Goal: Book appointment/travel/reservation

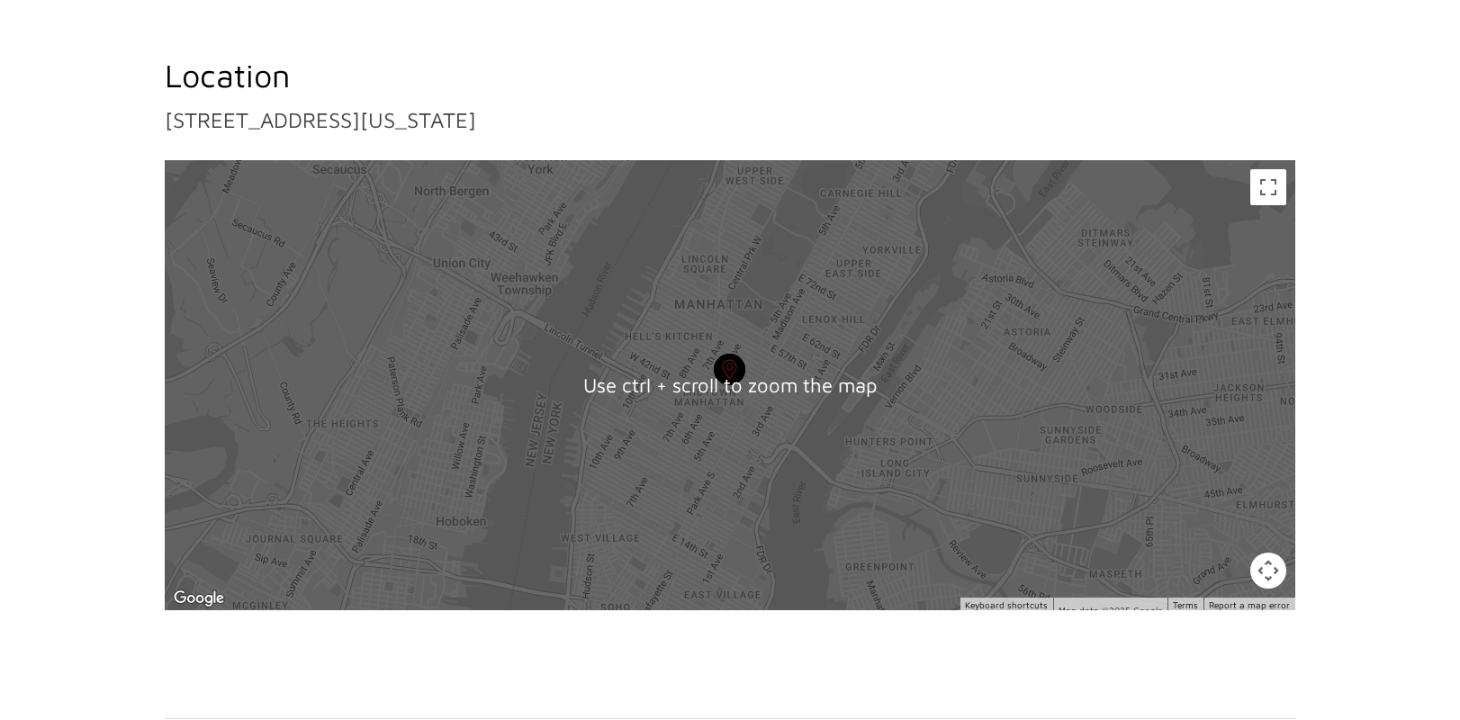
scroll to position [1515, 0]
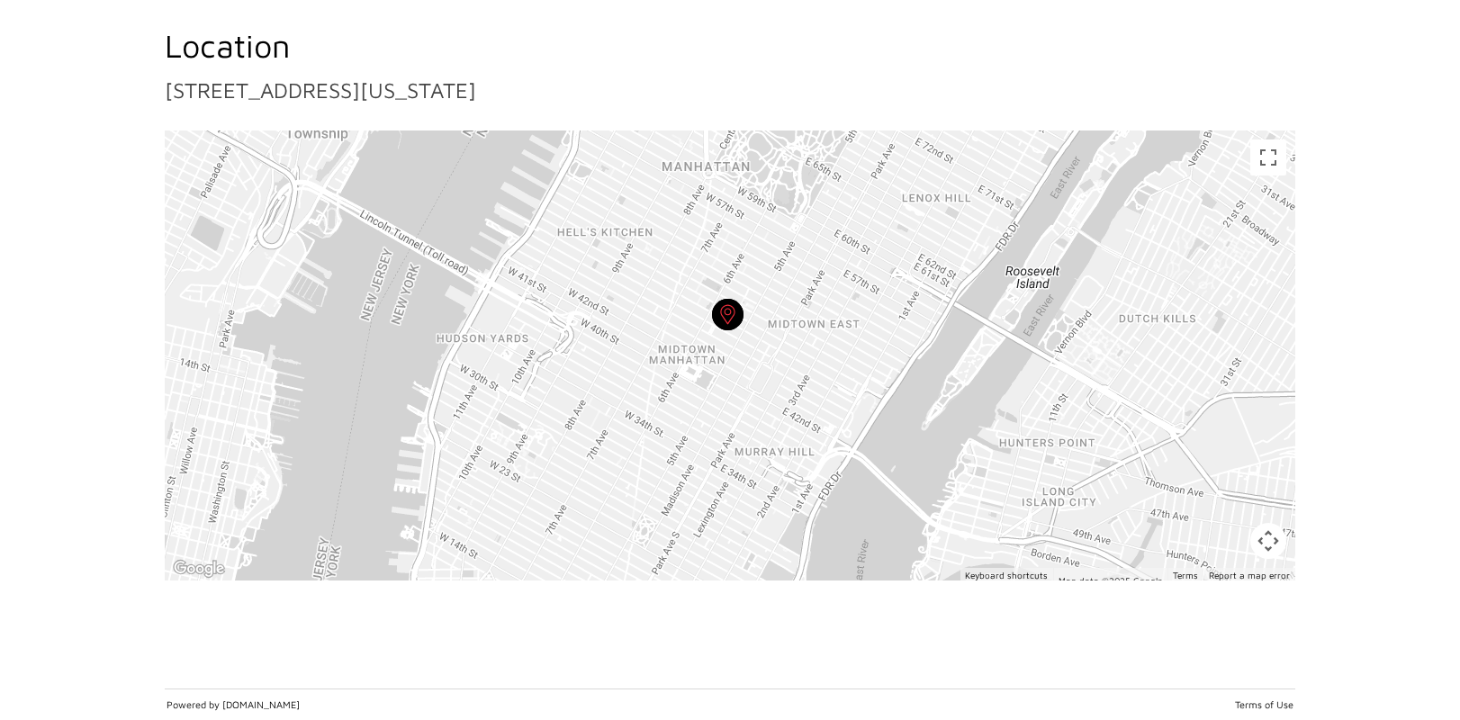
click at [753, 350] on div at bounding box center [730, 356] width 1131 height 450
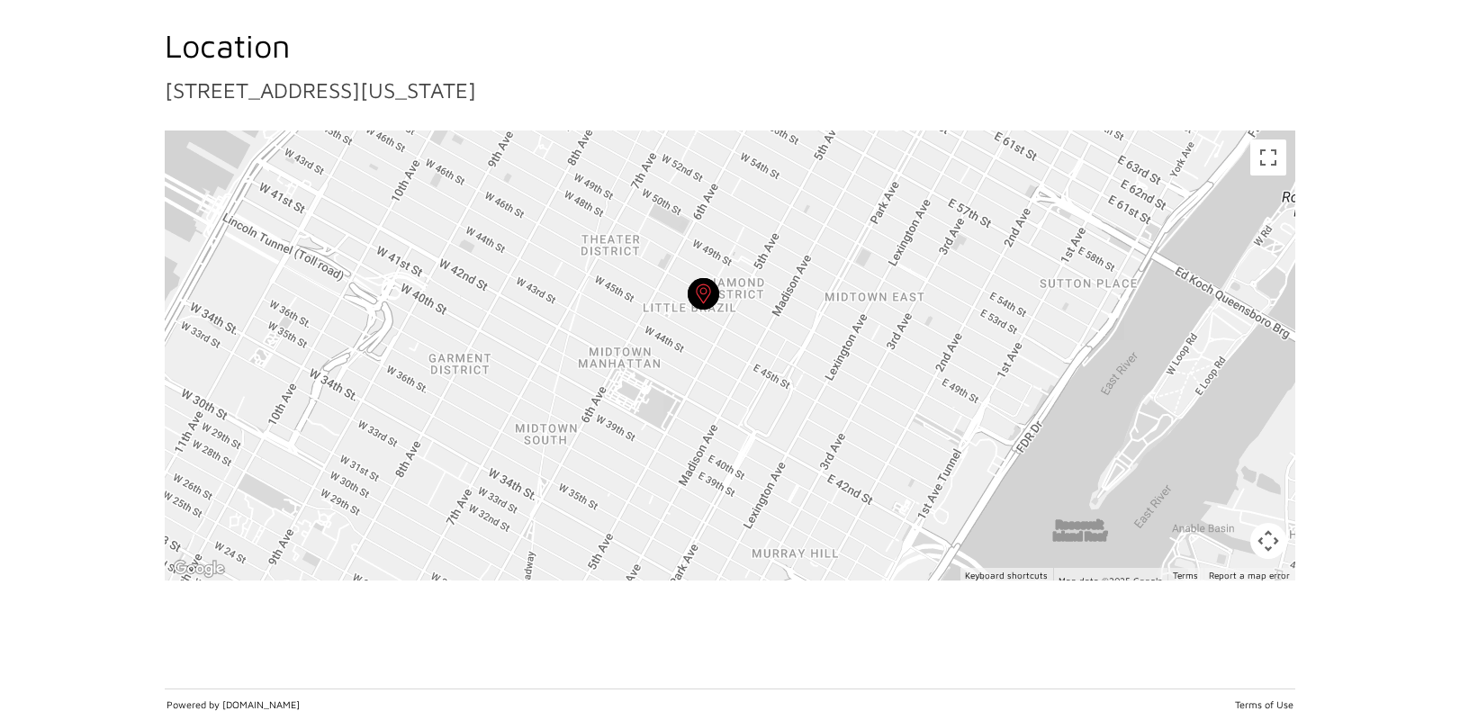
click at [746, 350] on div at bounding box center [730, 356] width 1131 height 450
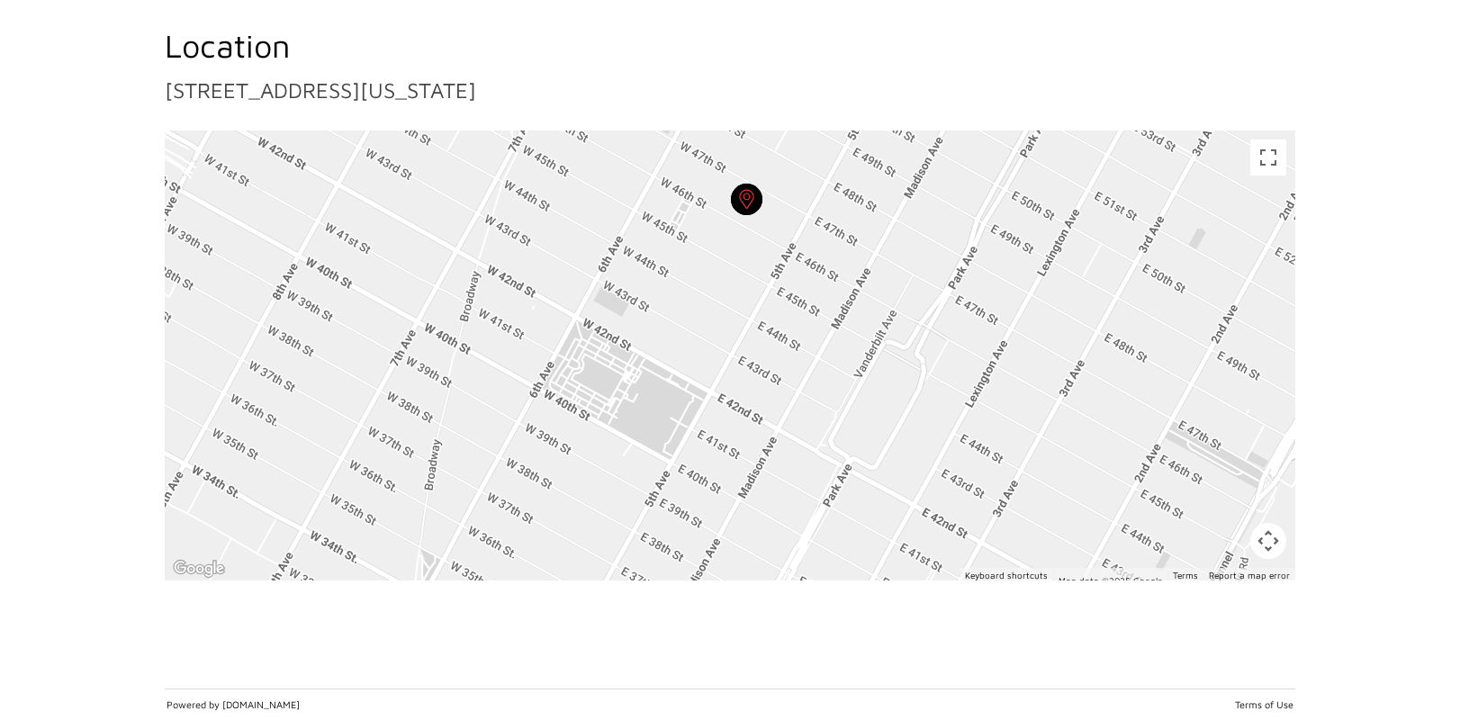
drag, startPoint x: 705, startPoint y: 378, endPoint x: 791, endPoint y: 323, distance: 102.4
click at [791, 323] on div at bounding box center [730, 356] width 1131 height 450
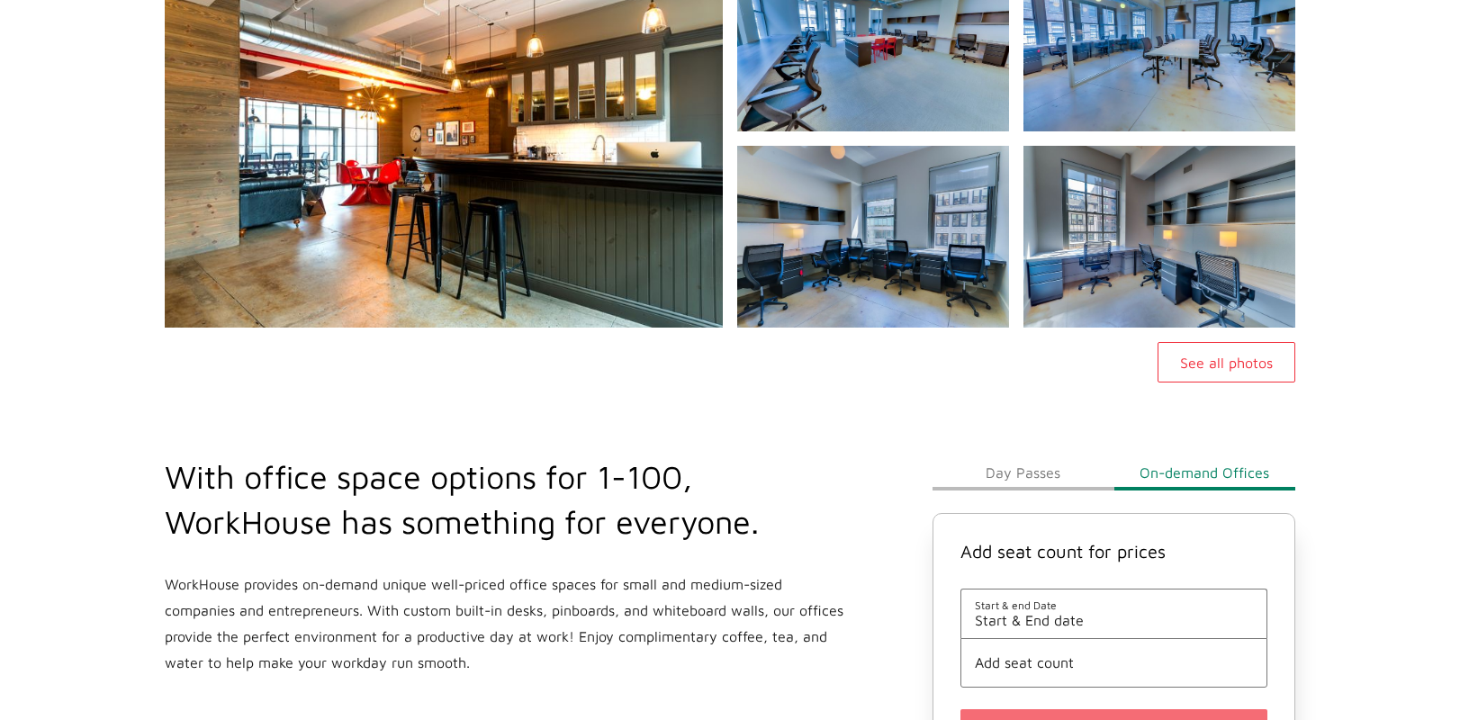
scroll to position [540, 0]
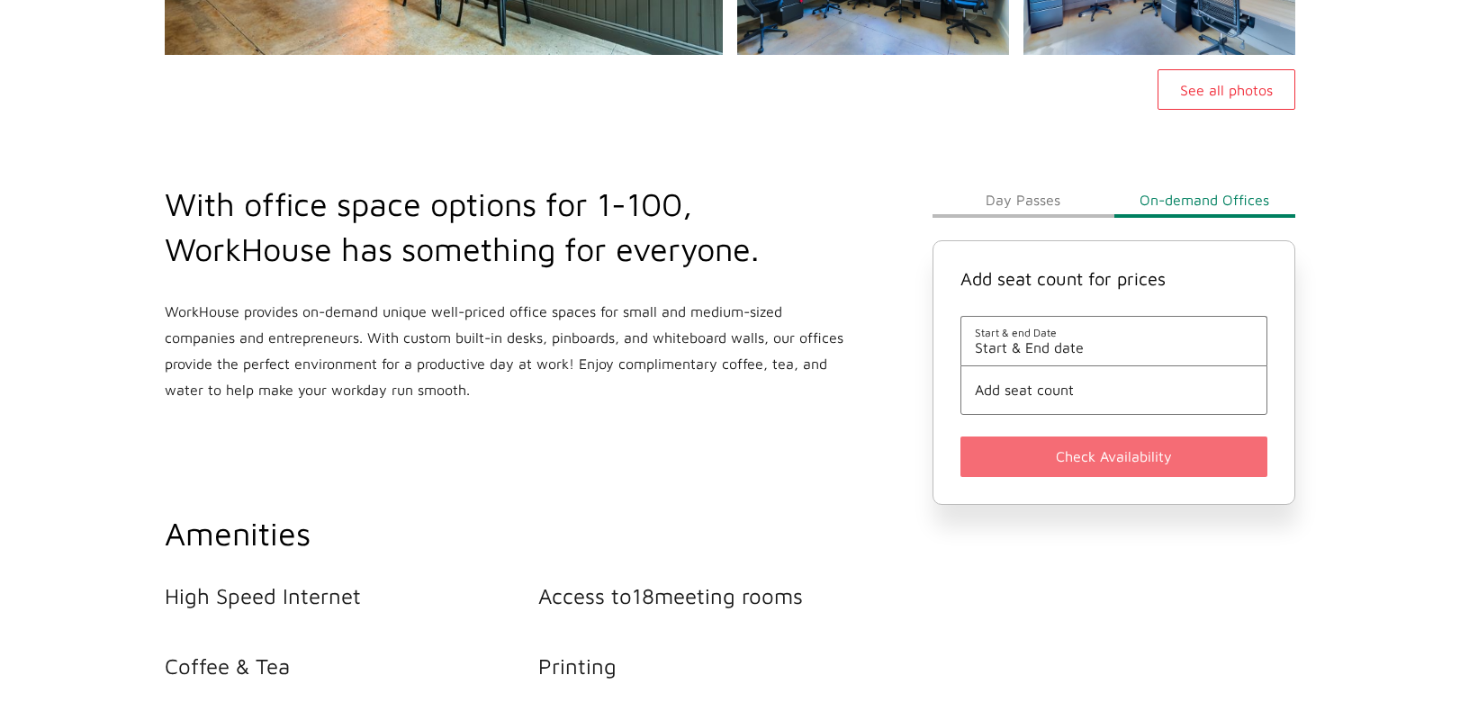
click at [1029, 197] on button "Day Passes" at bounding box center [1023, 200] width 181 height 36
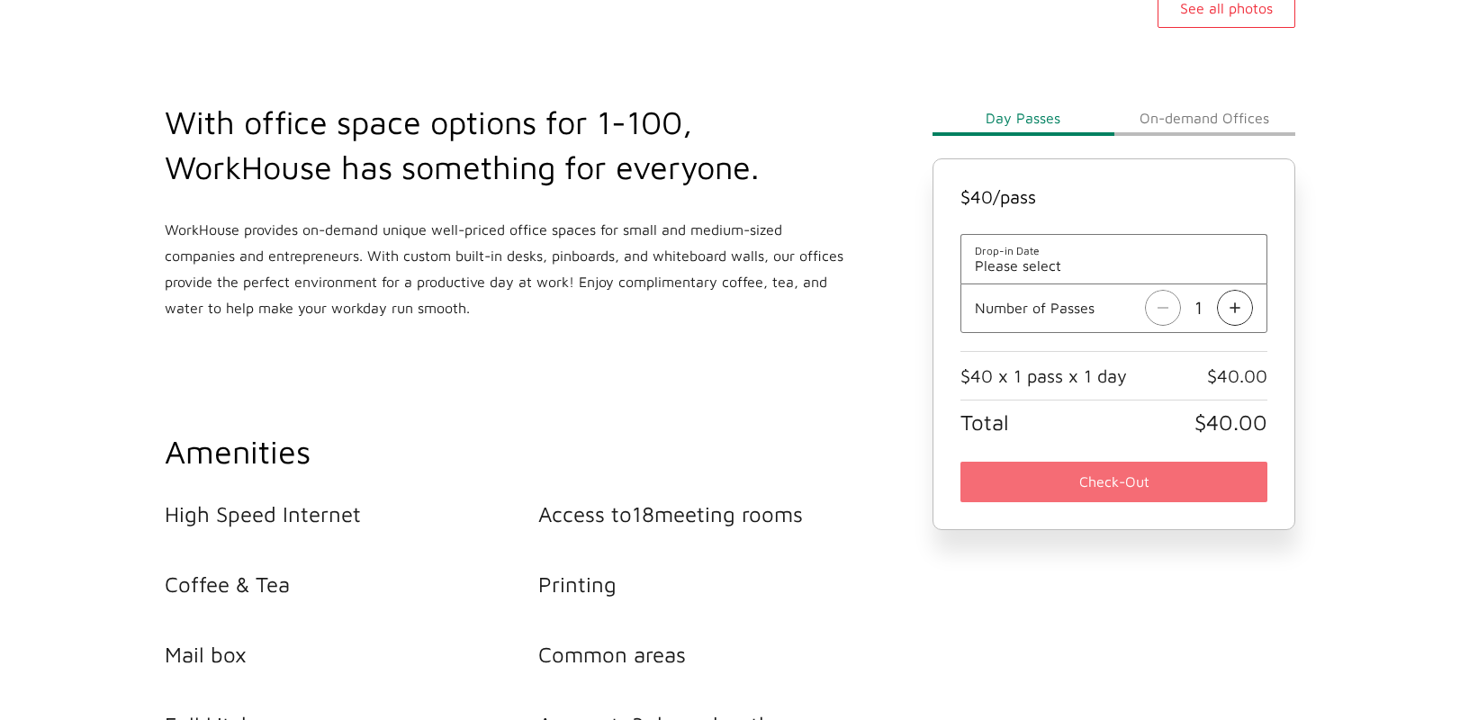
scroll to position [720, 0]
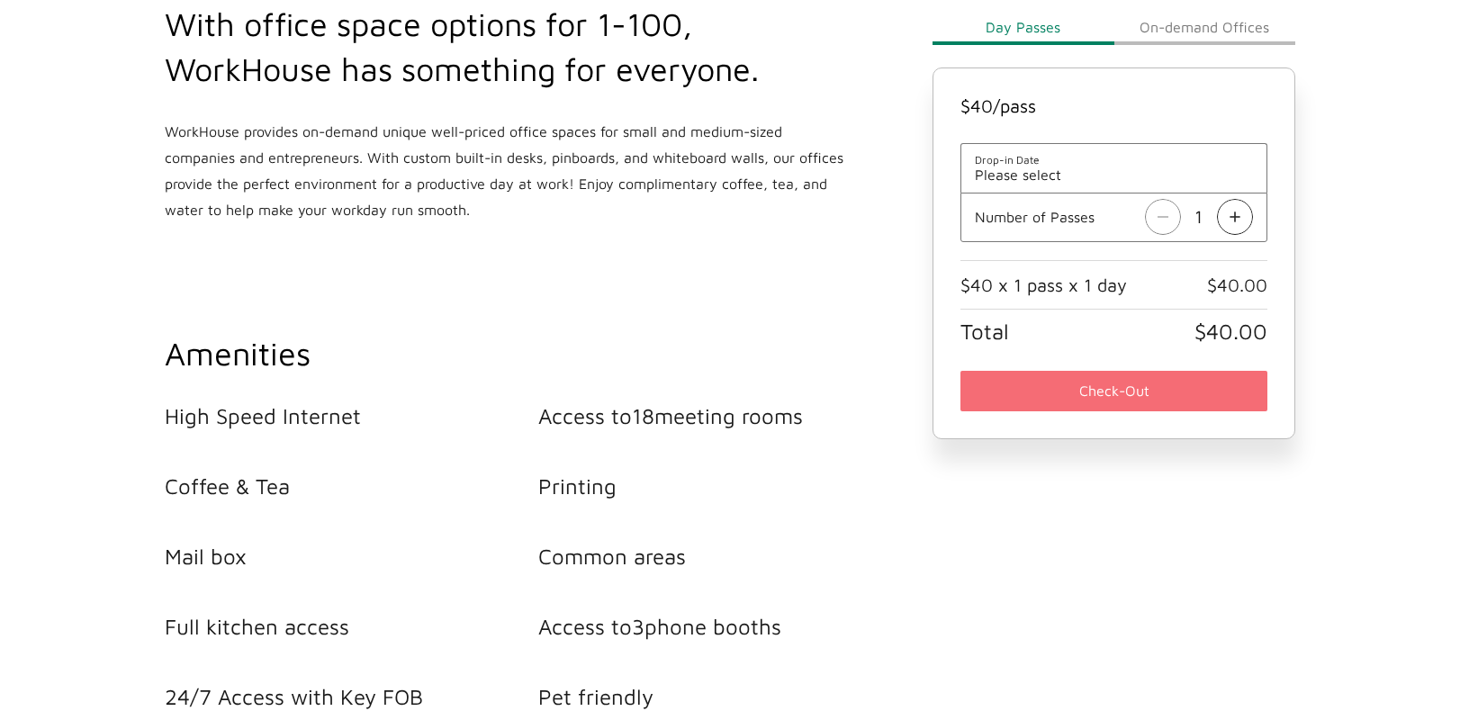
click at [1053, 171] on span "Please select" at bounding box center [1114, 175] width 278 height 16
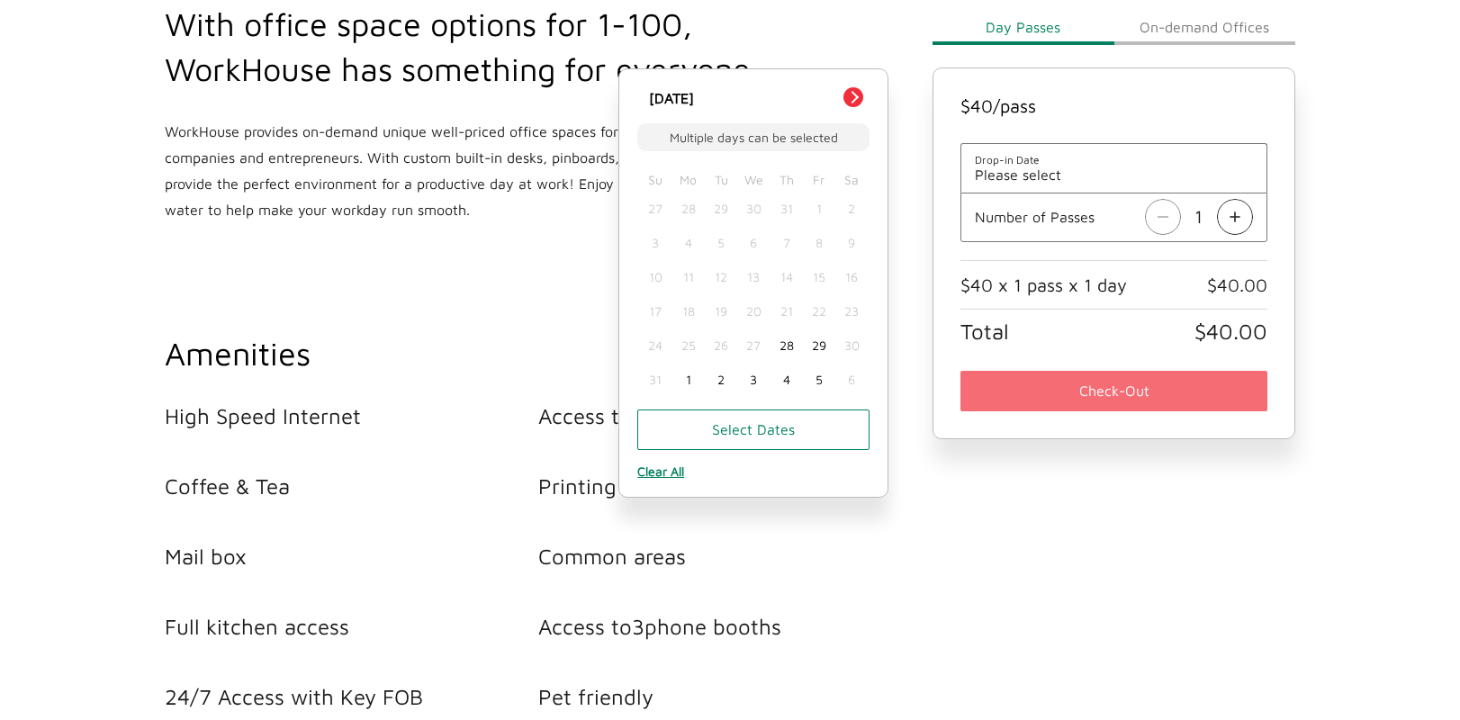
click at [890, 45] on div "With office space options for 1-100, WorkHouse has something for everyone. Work…" at bounding box center [538, 112] width 768 height 221
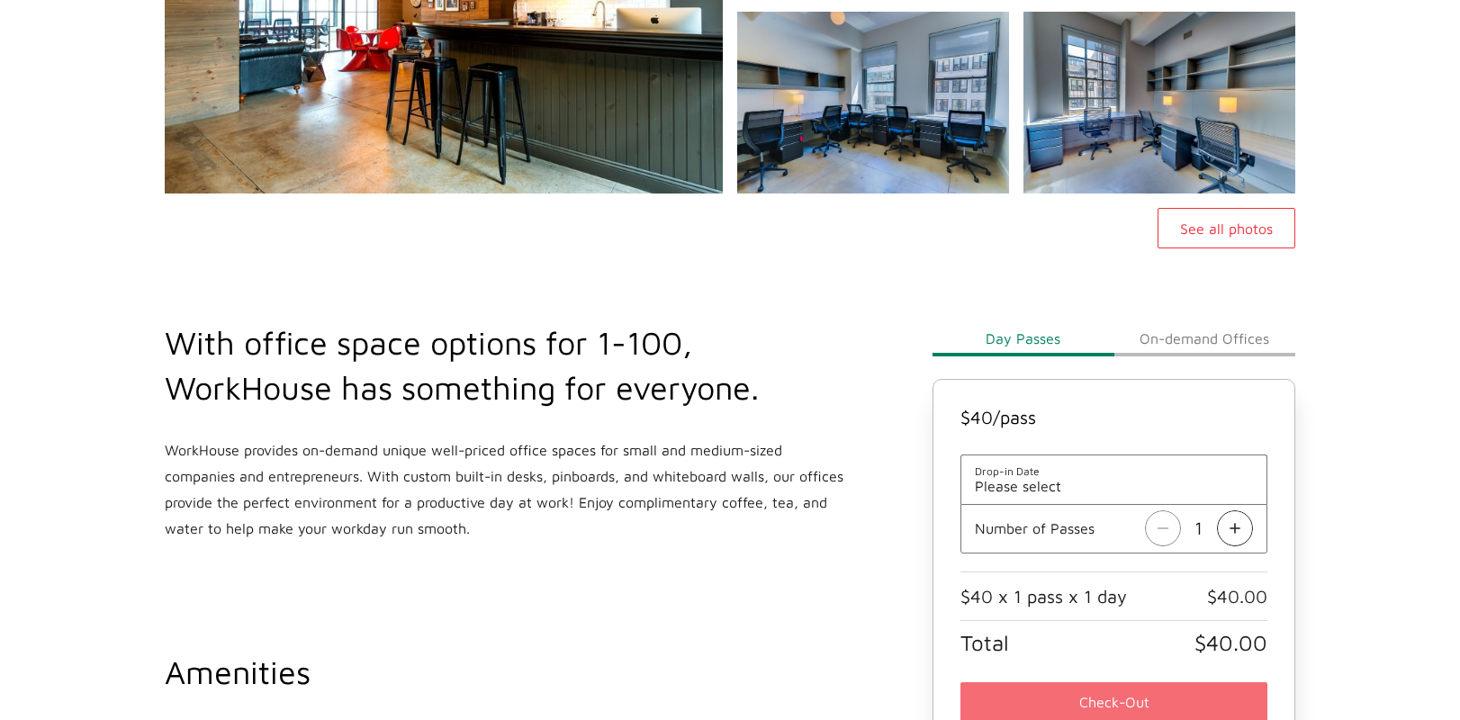
scroll to position [450, 0]
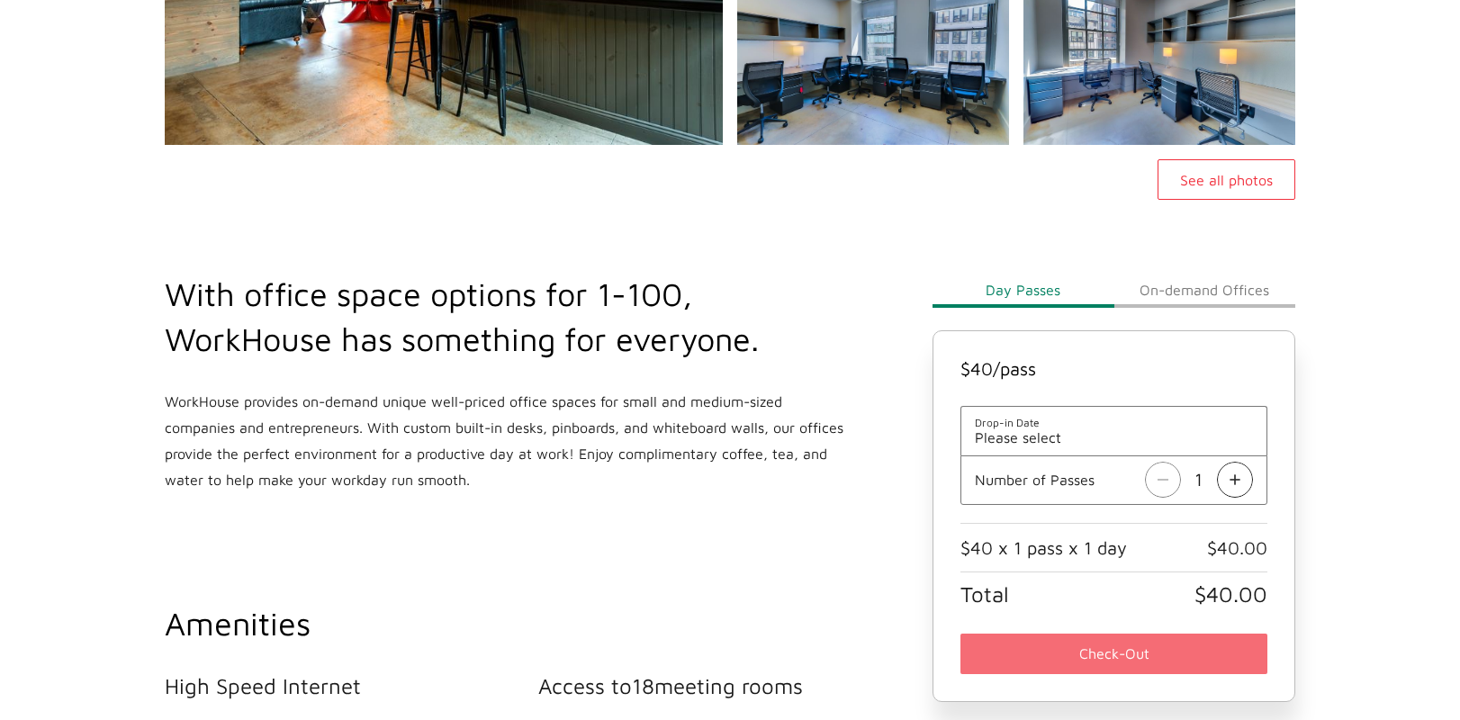
click at [1273, 190] on button "See all photos" at bounding box center [1227, 179] width 138 height 41
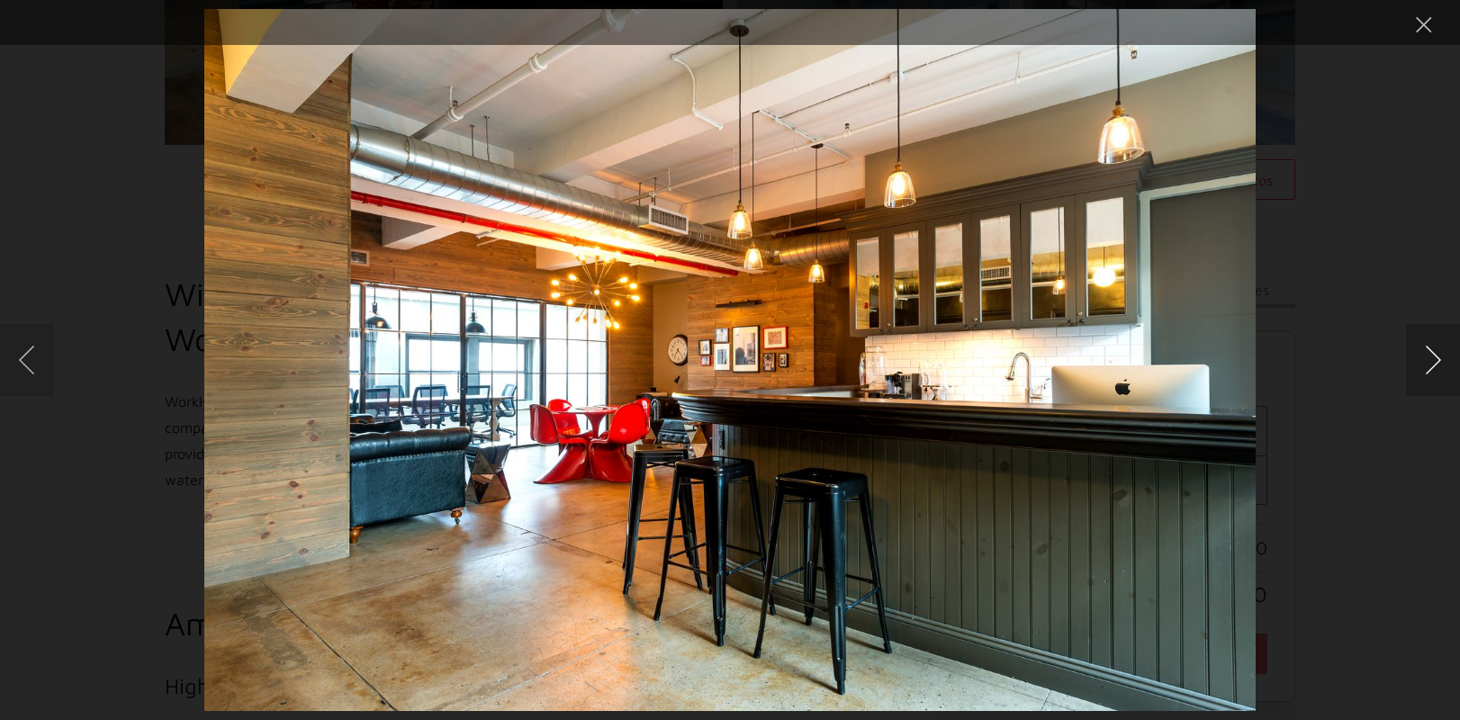
click at [1435, 357] on button "Next image" at bounding box center [1433, 360] width 54 height 72
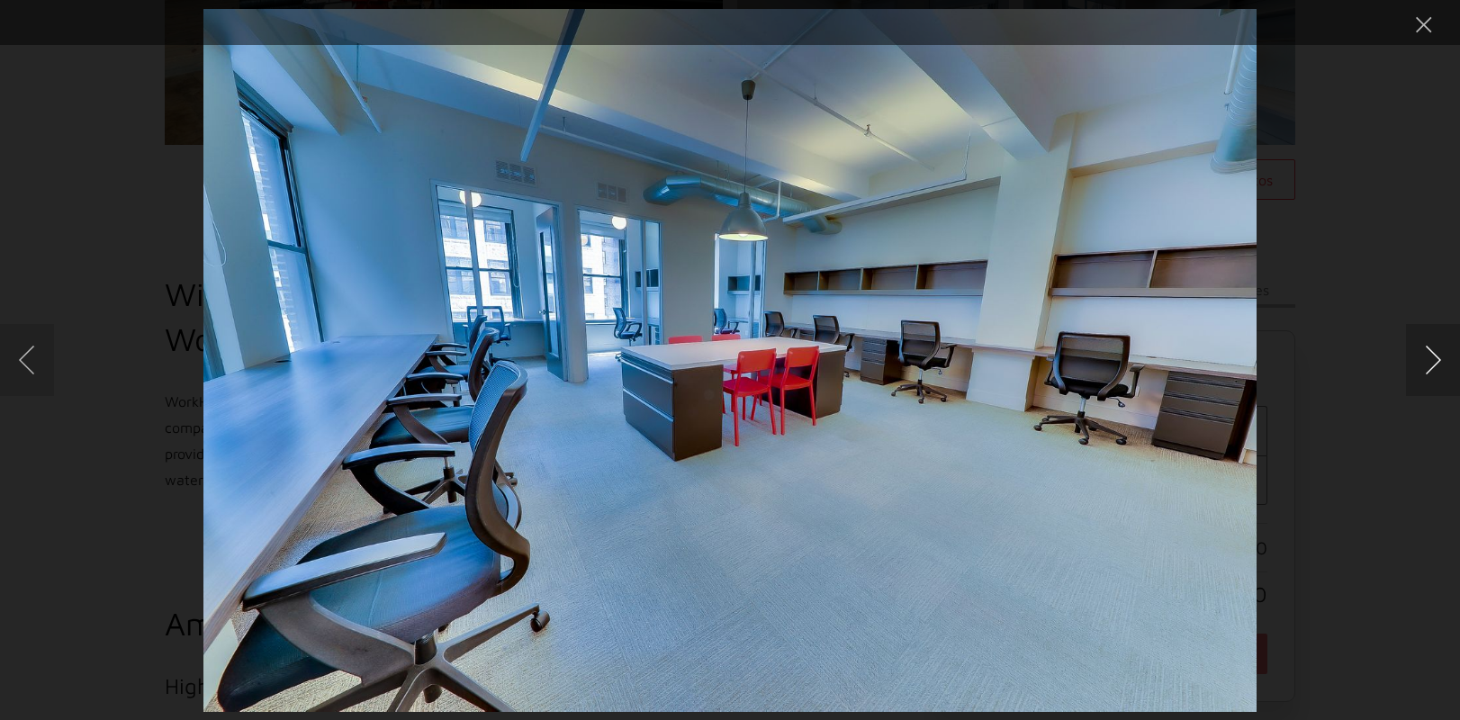
click at [1435, 357] on button "Next image" at bounding box center [1433, 360] width 54 height 72
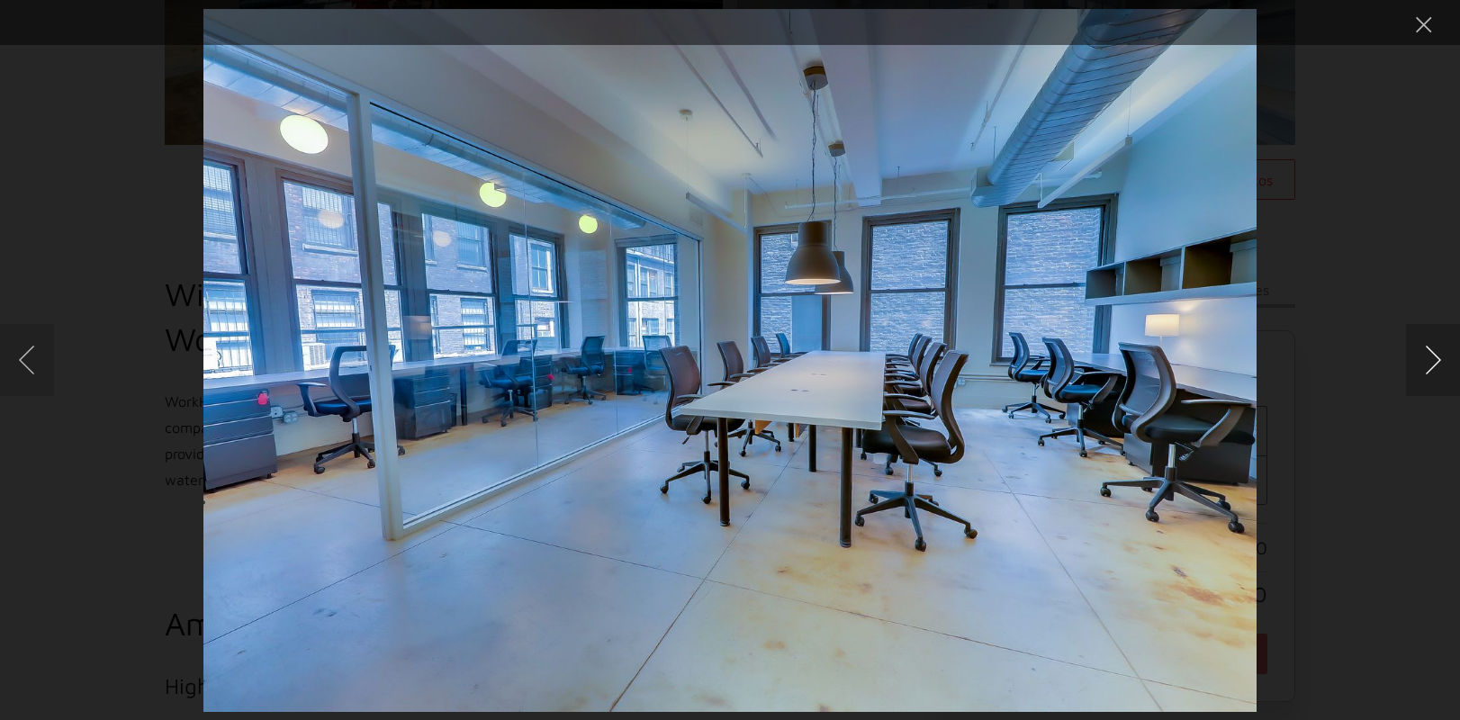
click at [1435, 357] on button "Next image" at bounding box center [1433, 360] width 54 height 72
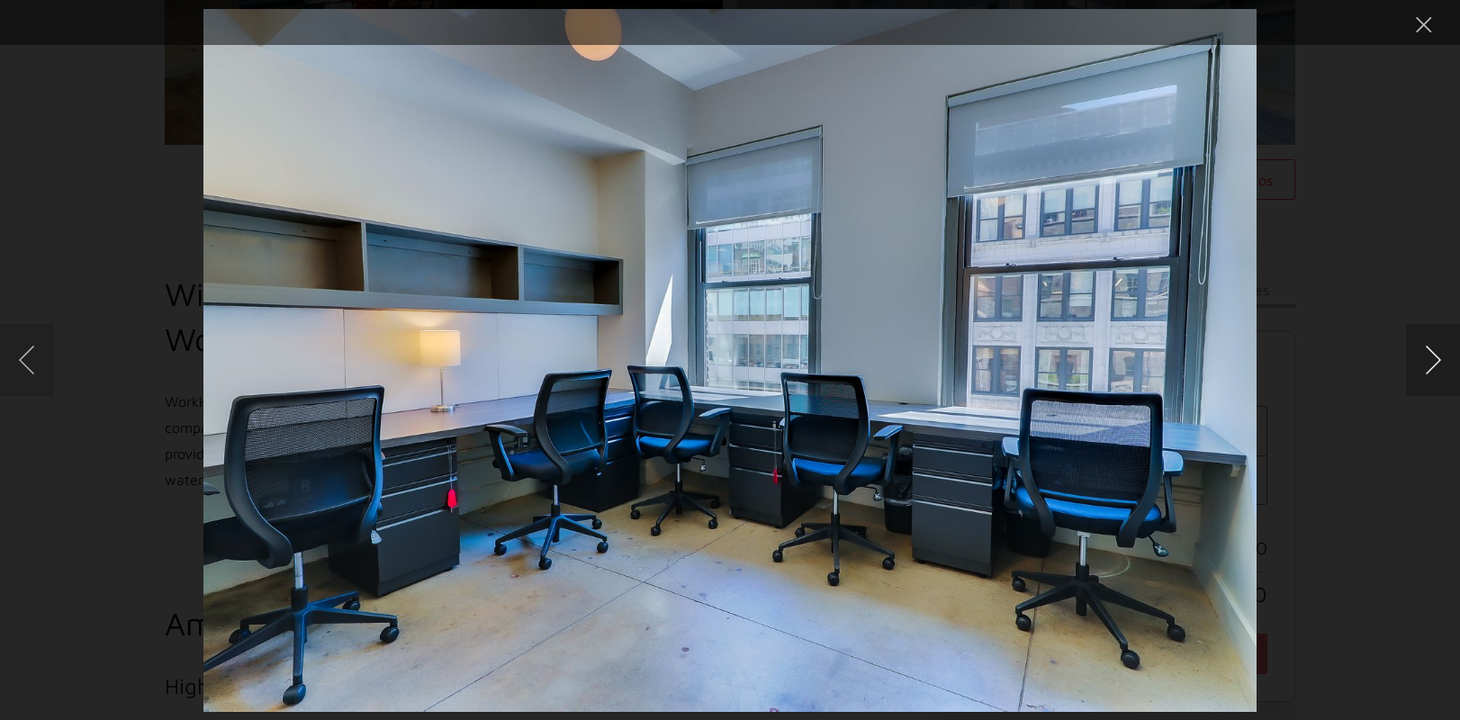
click at [1432, 357] on button "Next image" at bounding box center [1433, 360] width 54 height 72
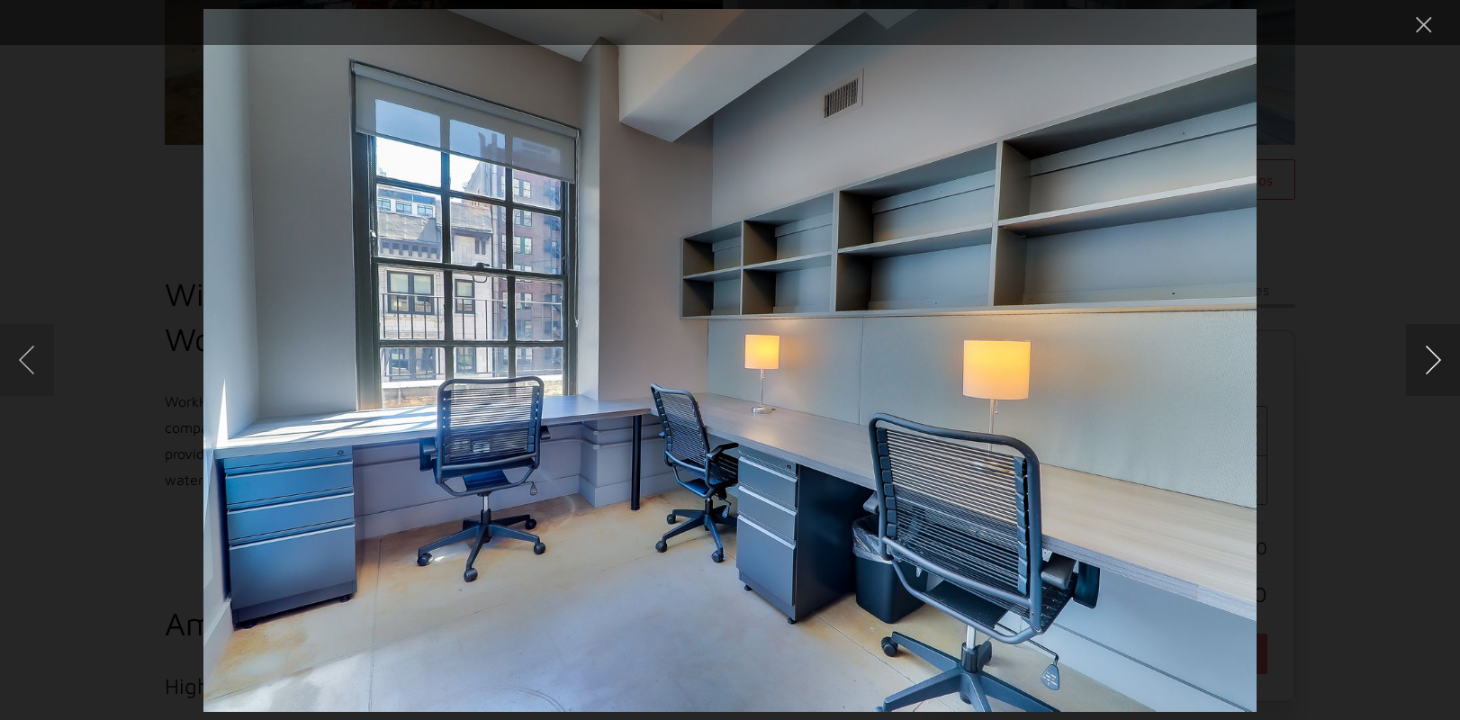
click at [1432, 358] on button "Next image" at bounding box center [1433, 360] width 54 height 72
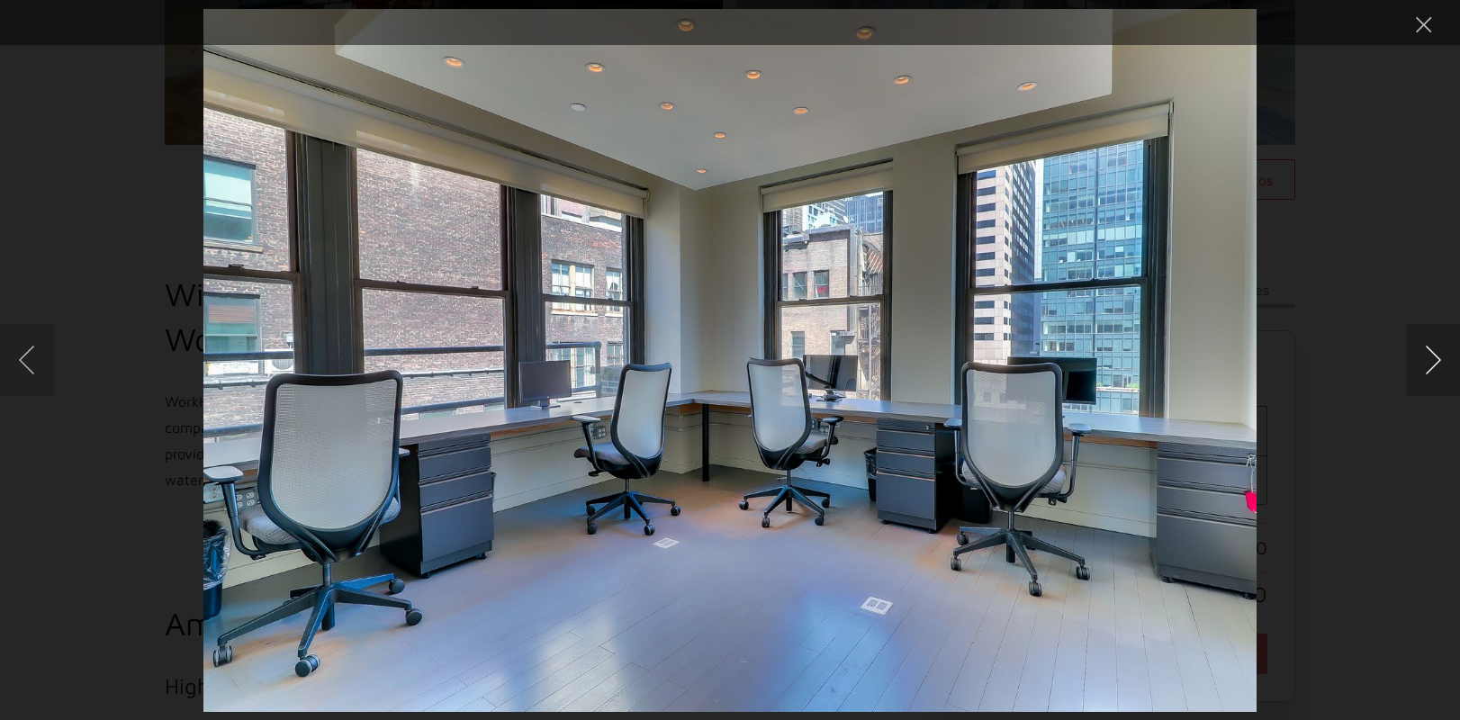
click at [1432, 358] on button "Next image" at bounding box center [1433, 360] width 54 height 72
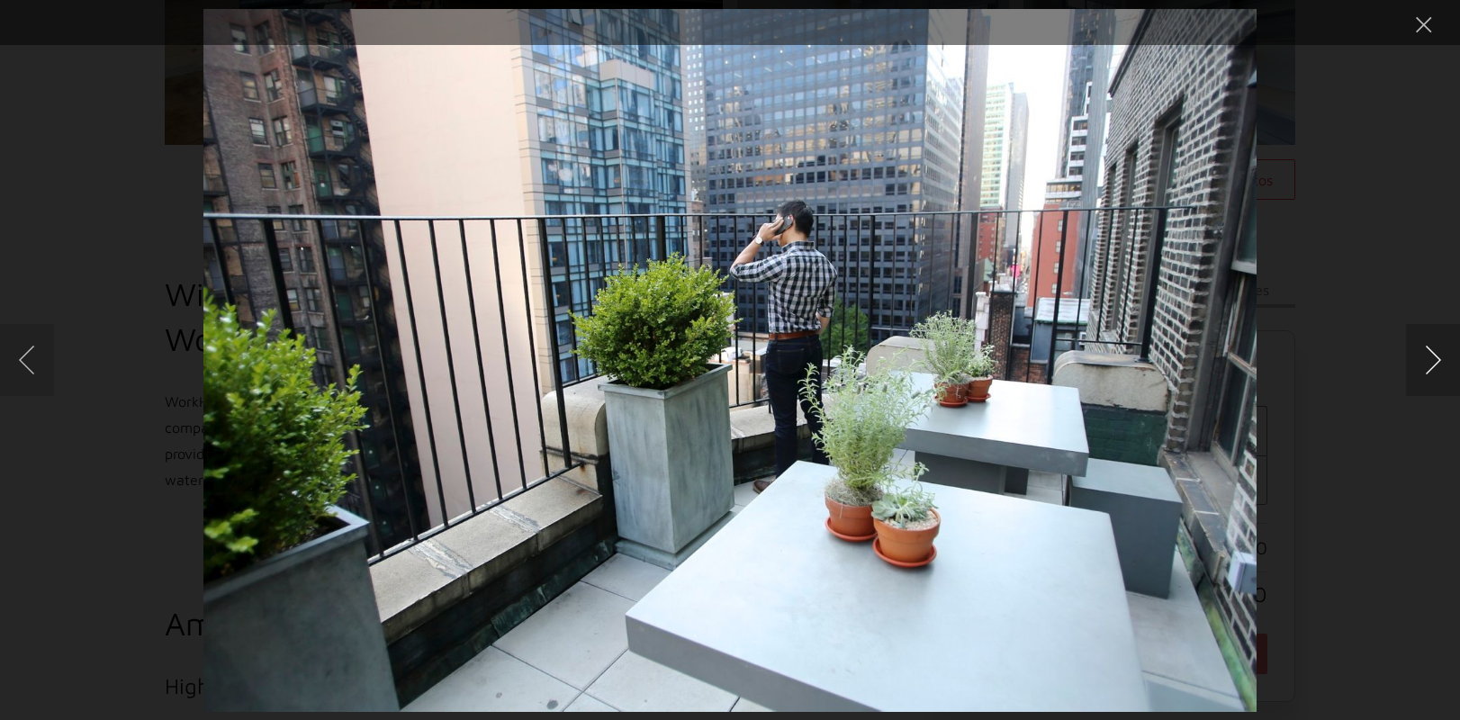
click at [1432, 358] on button "Next image" at bounding box center [1433, 360] width 54 height 72
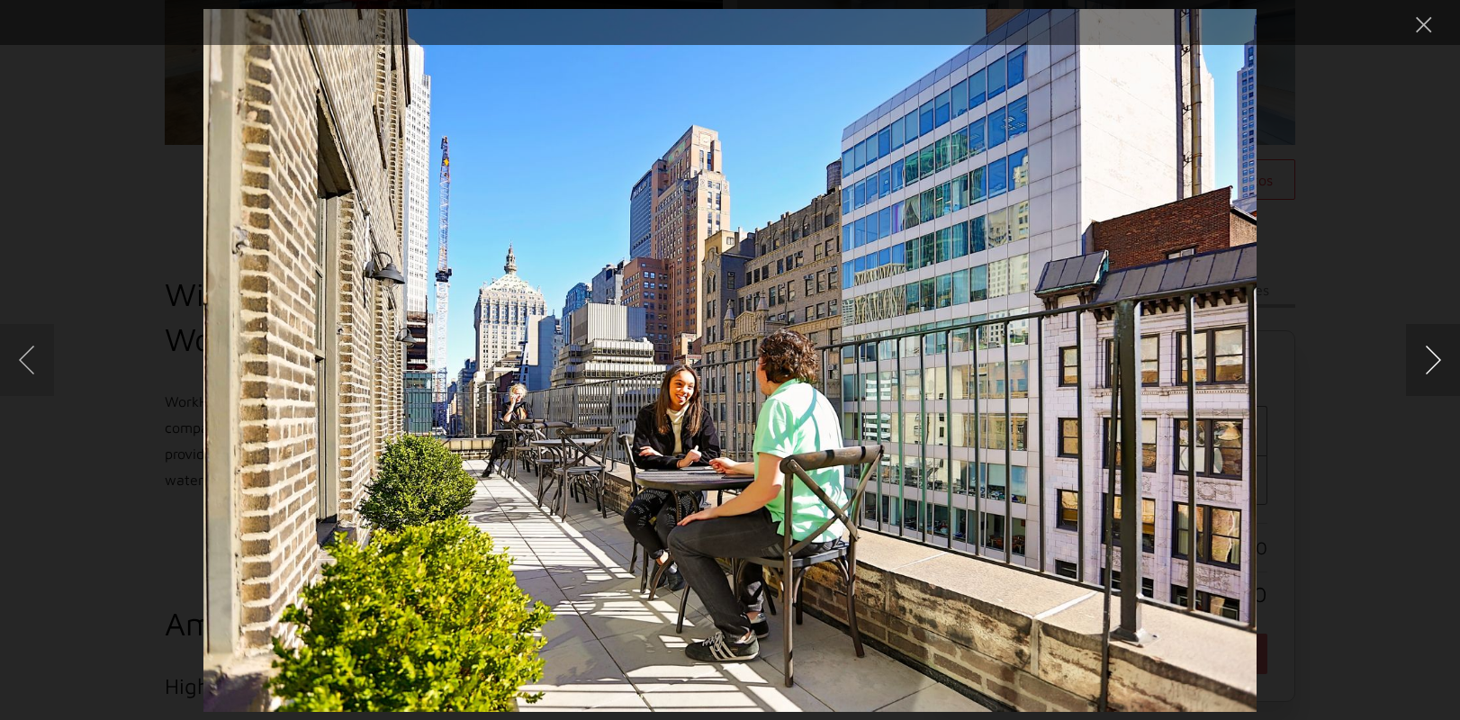
click at [1431, 341] on button "Next image" at bounding box center [1433, 360] width 54 height 72
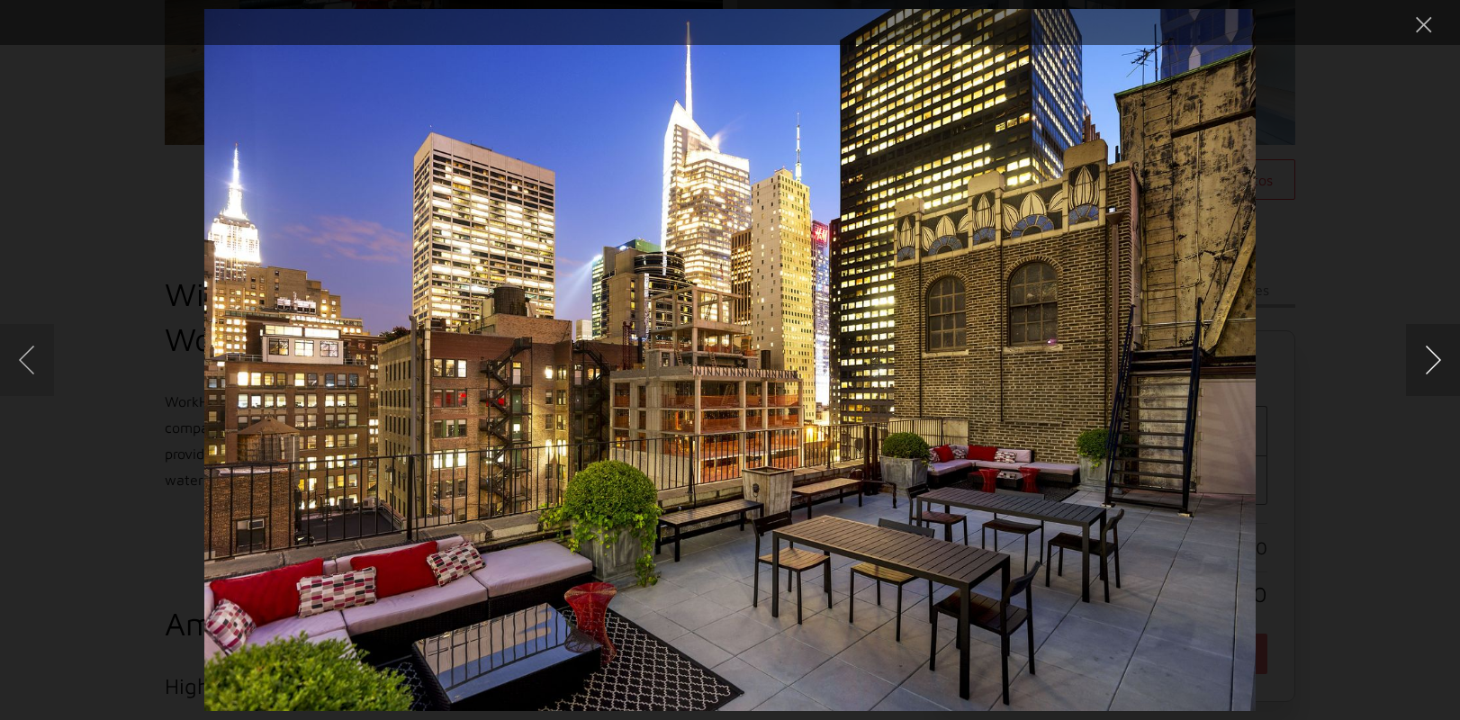
click at [1431, 341] on button "Next image" at bounding box center [1433, 360] width 54 height 72
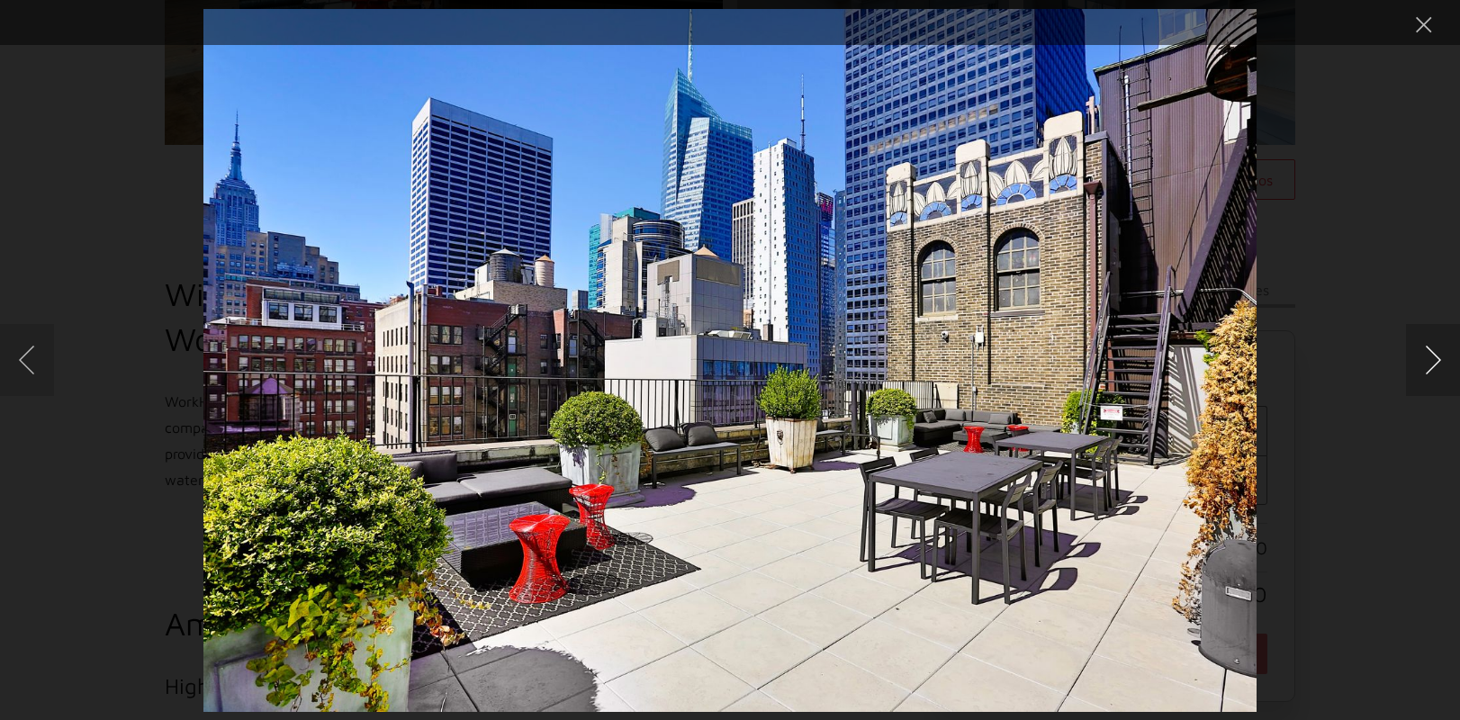
click at [1430, 347] on button "Next image" at bounding box center [1433, 360] width 54 height 72
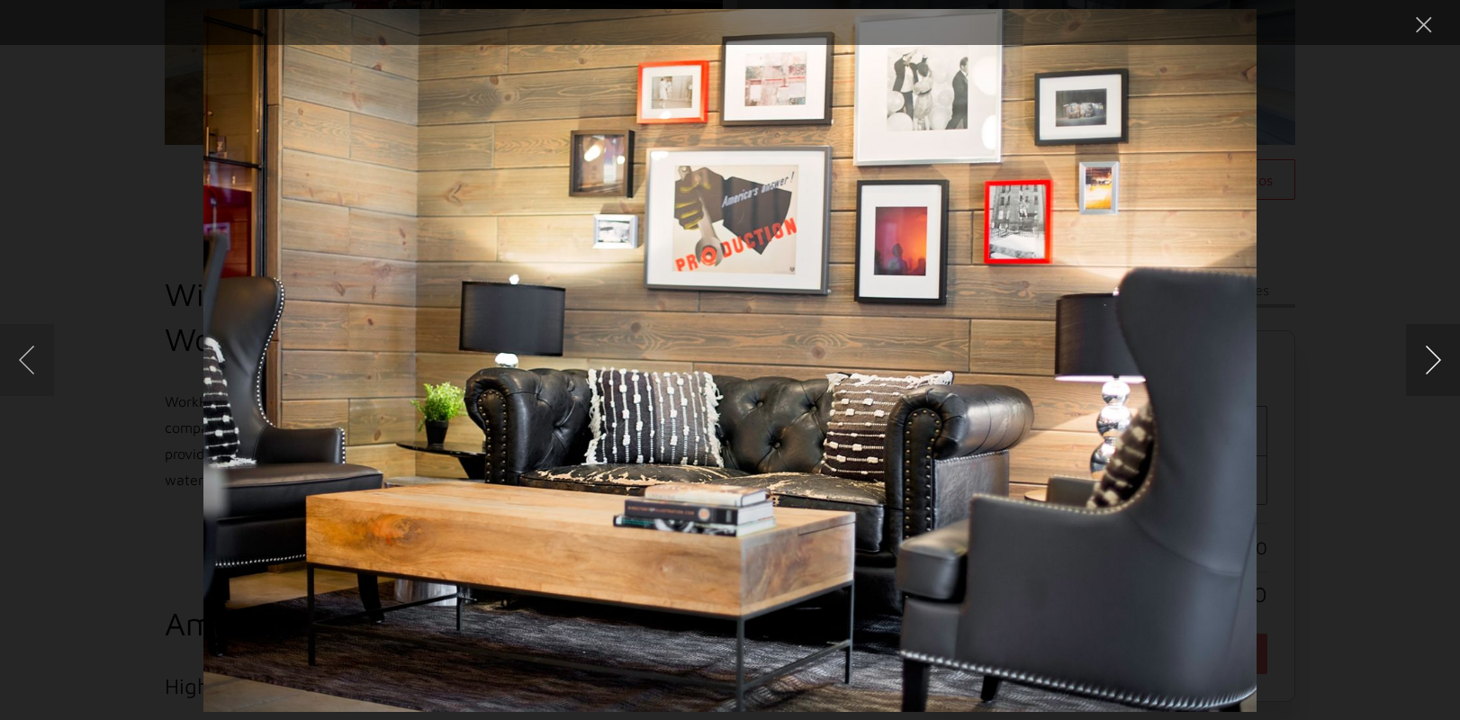
click at [1430, 347] on button "Next image" at bounding box center [1433, 360] width 54 height 72
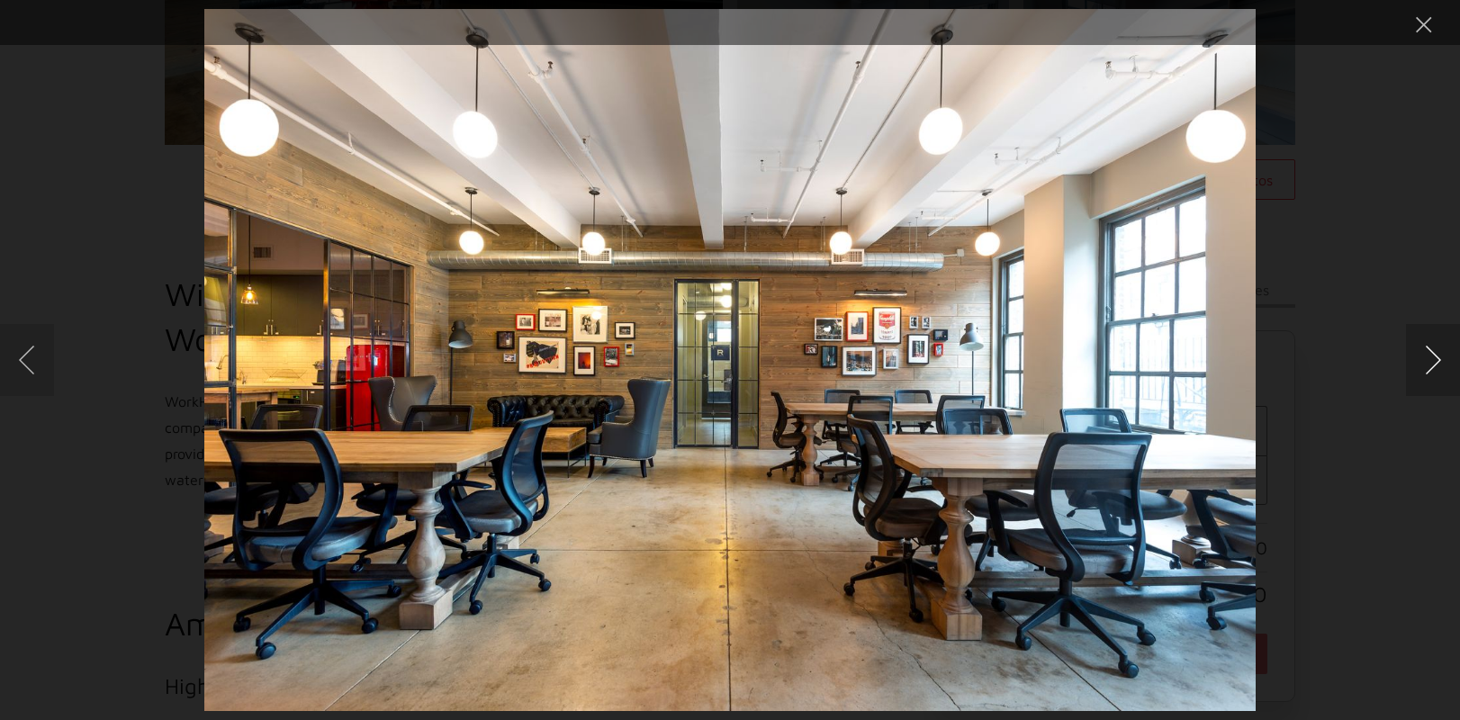
click at [1421, 362] on button "Next image" at bounding box center [1433, 360] width 54 height 72
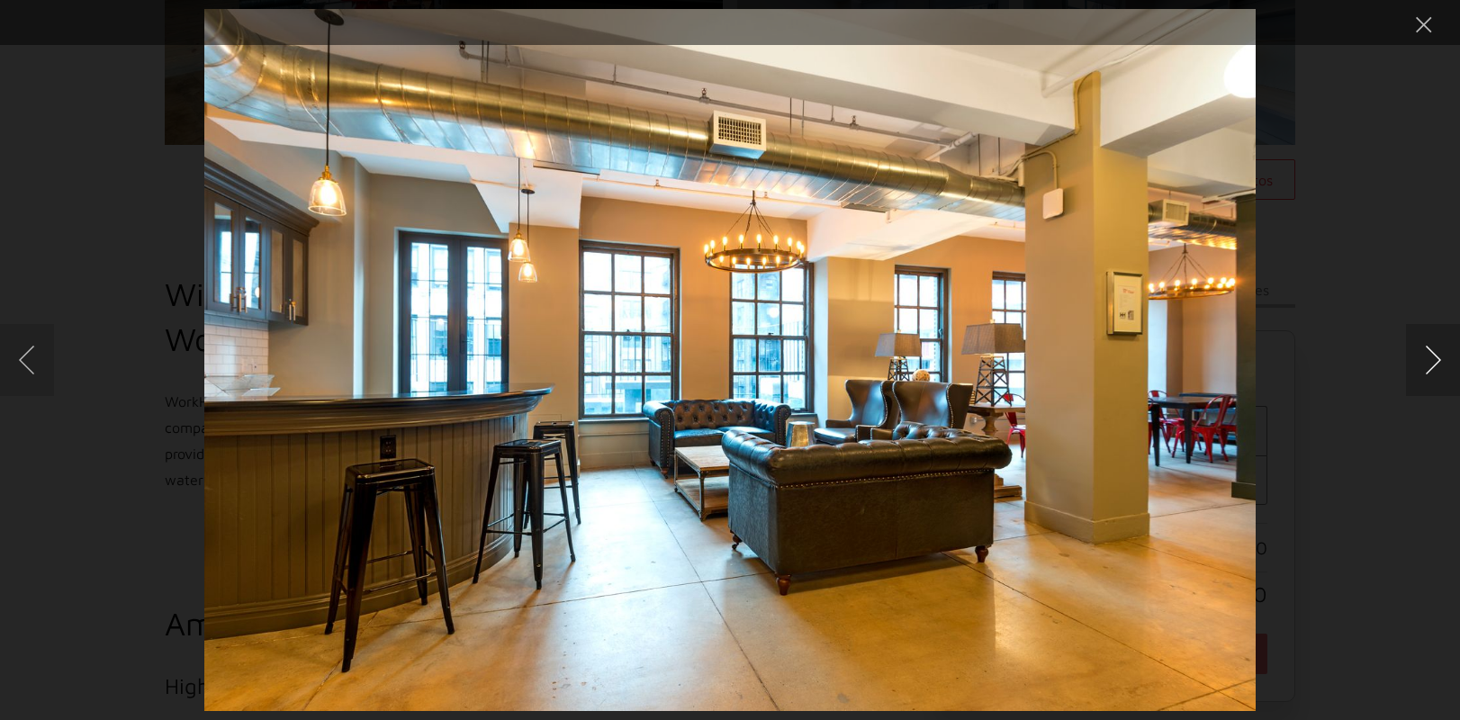
click at [1421, 362] on button "Next image" at bounding box center [1433, 360] width 54 height 72
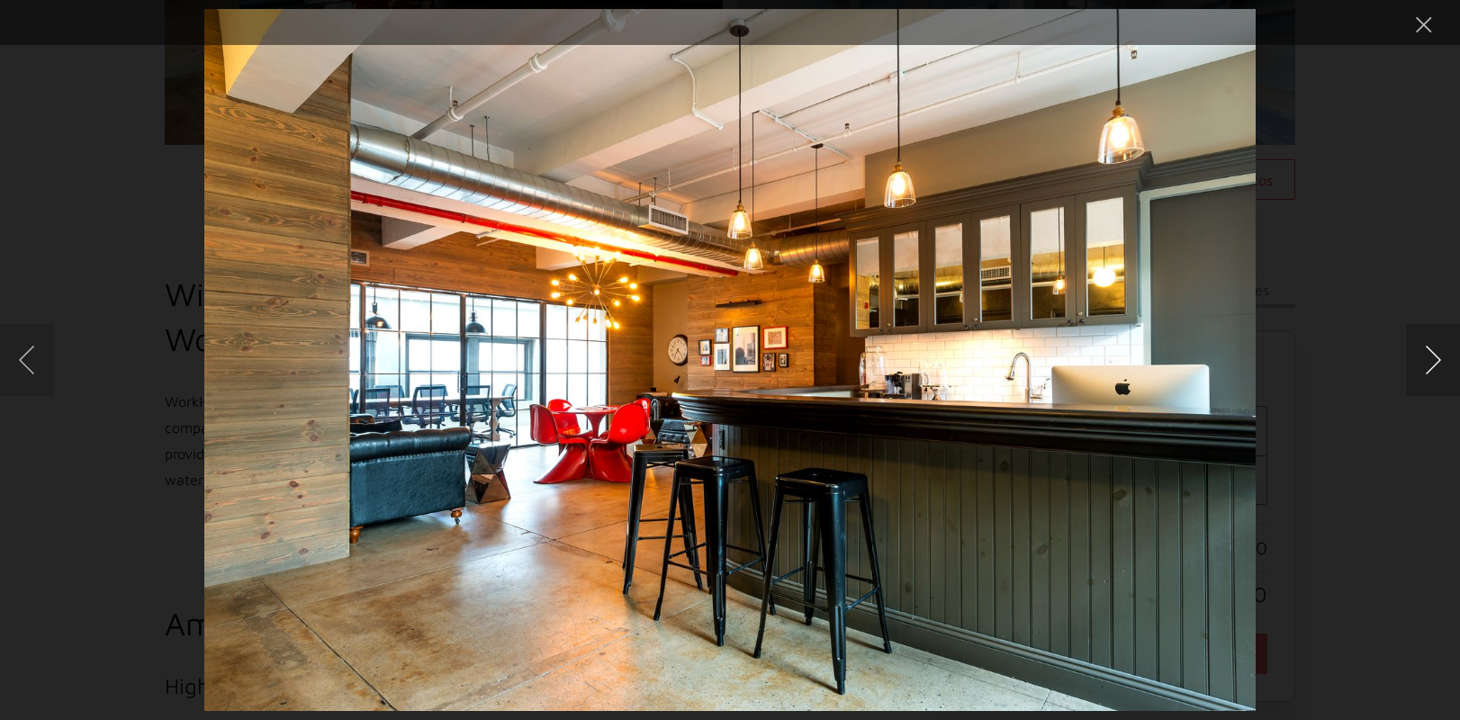
click at [1421, 362] on button "Next image" at bounding box center [1433, 360] width 54 height 72
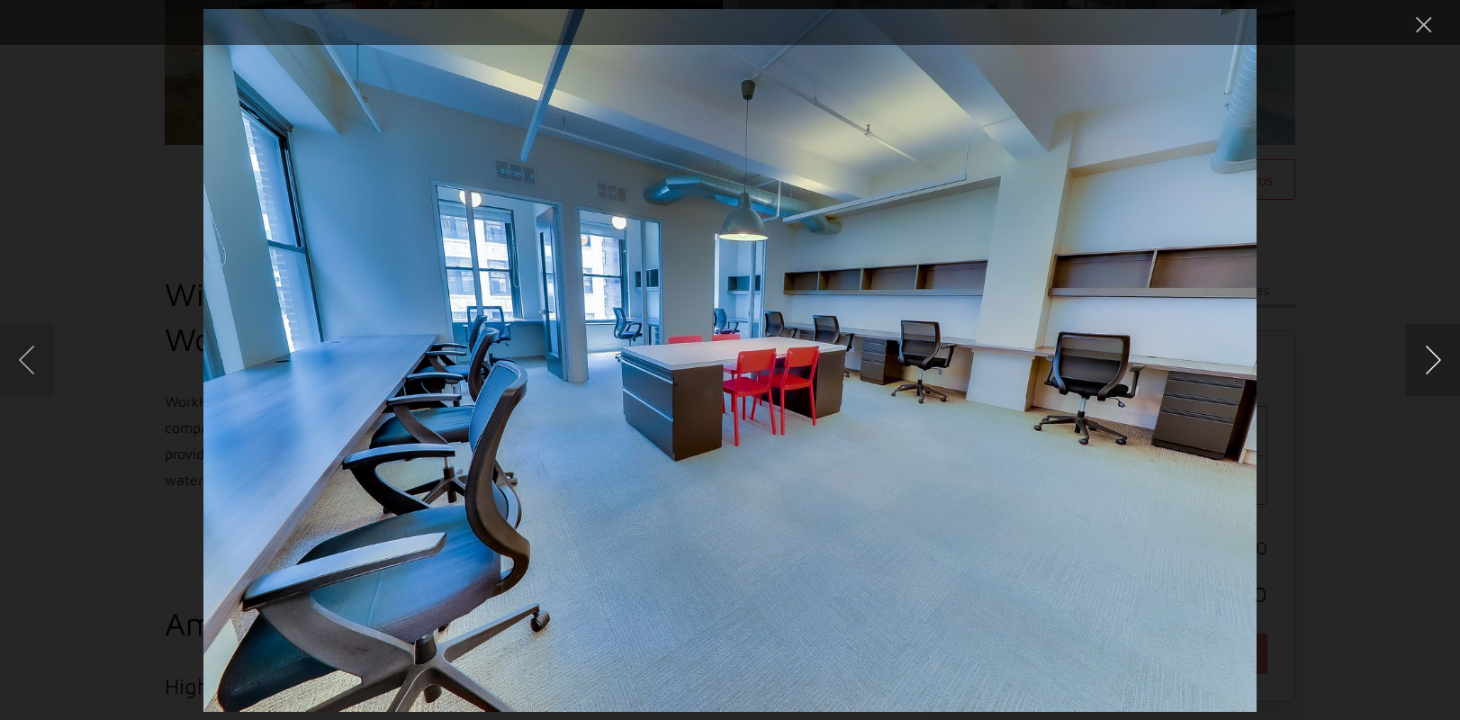
click at [1421, 362] on button "Next image" at bounding box center [1433, 360] width 54 height 72
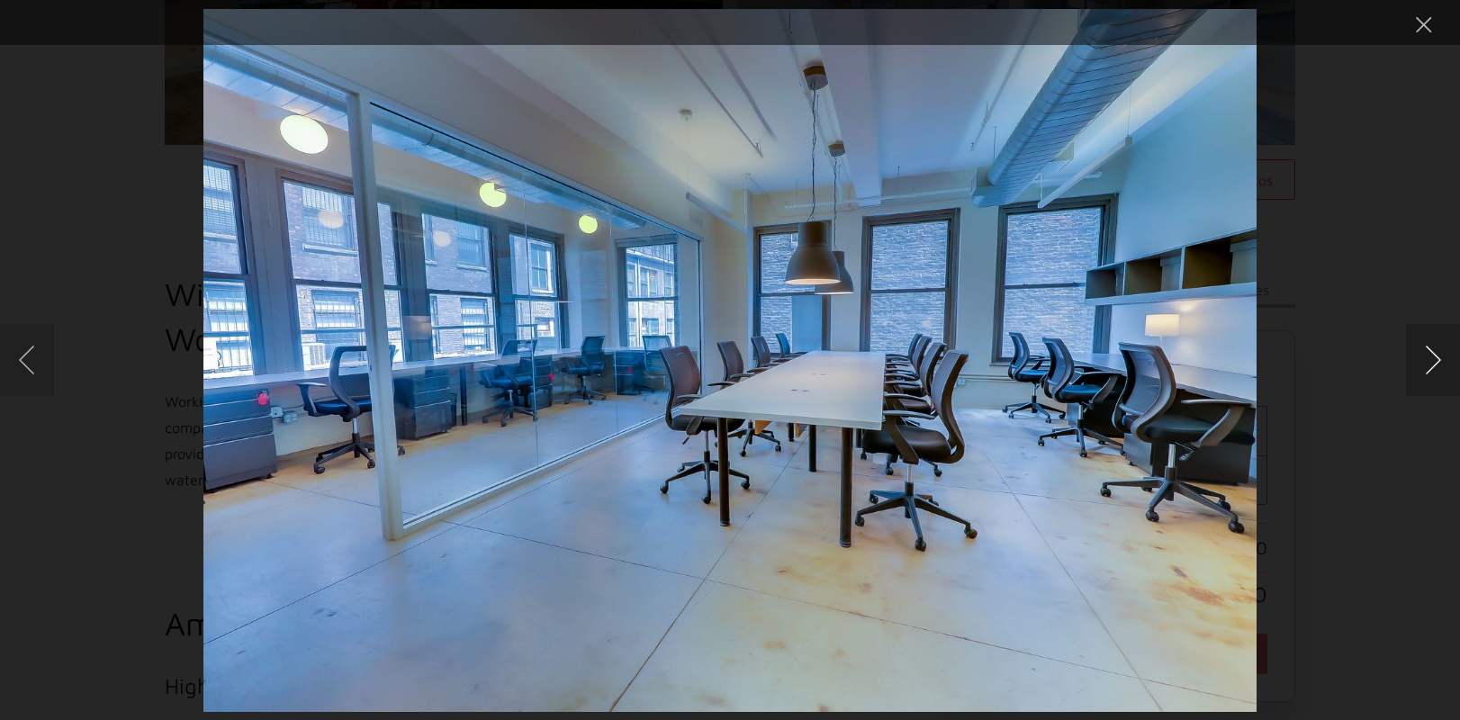
click at [1421, 362] on button "Next image" at bounding box center [1433, 360] width 54 height 72
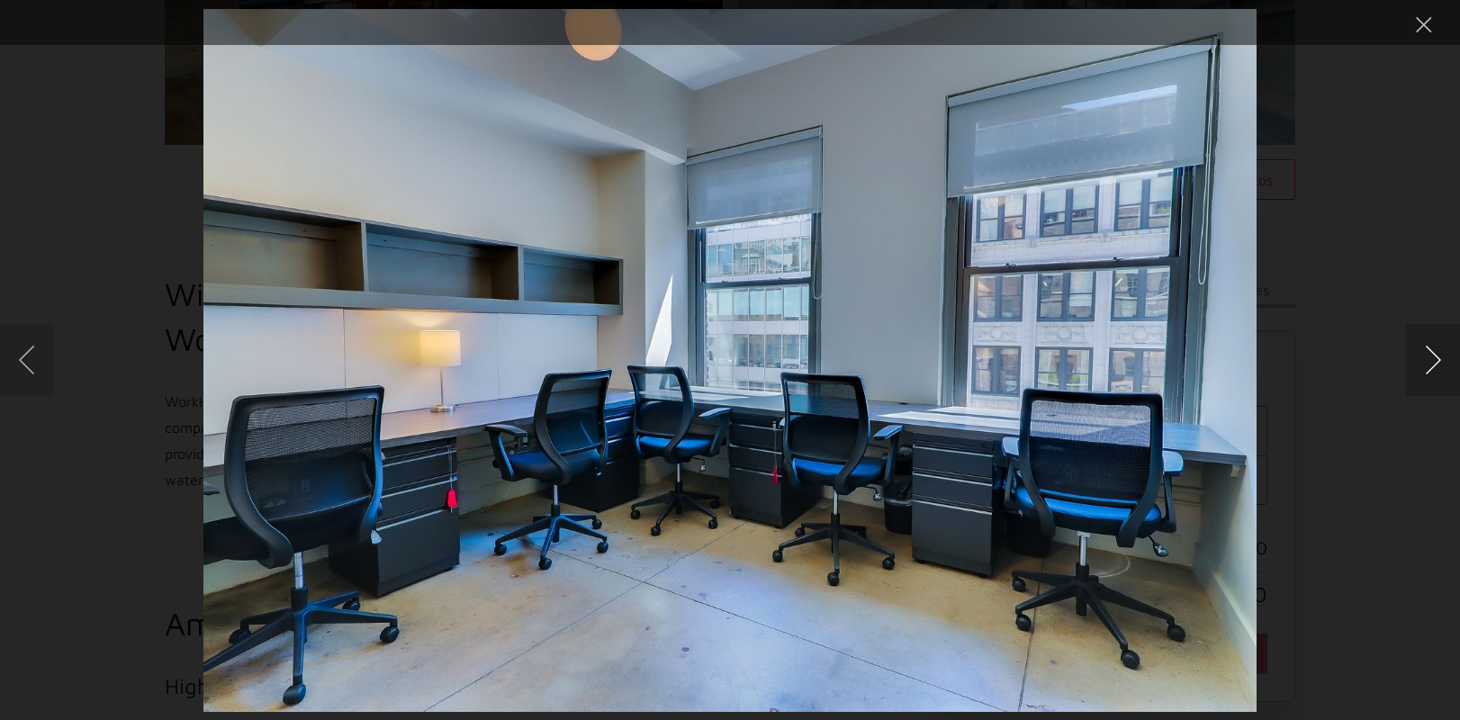
click at [1421, 362] on button "Next image" at bounding box center [1433, 360] width 54 height 72
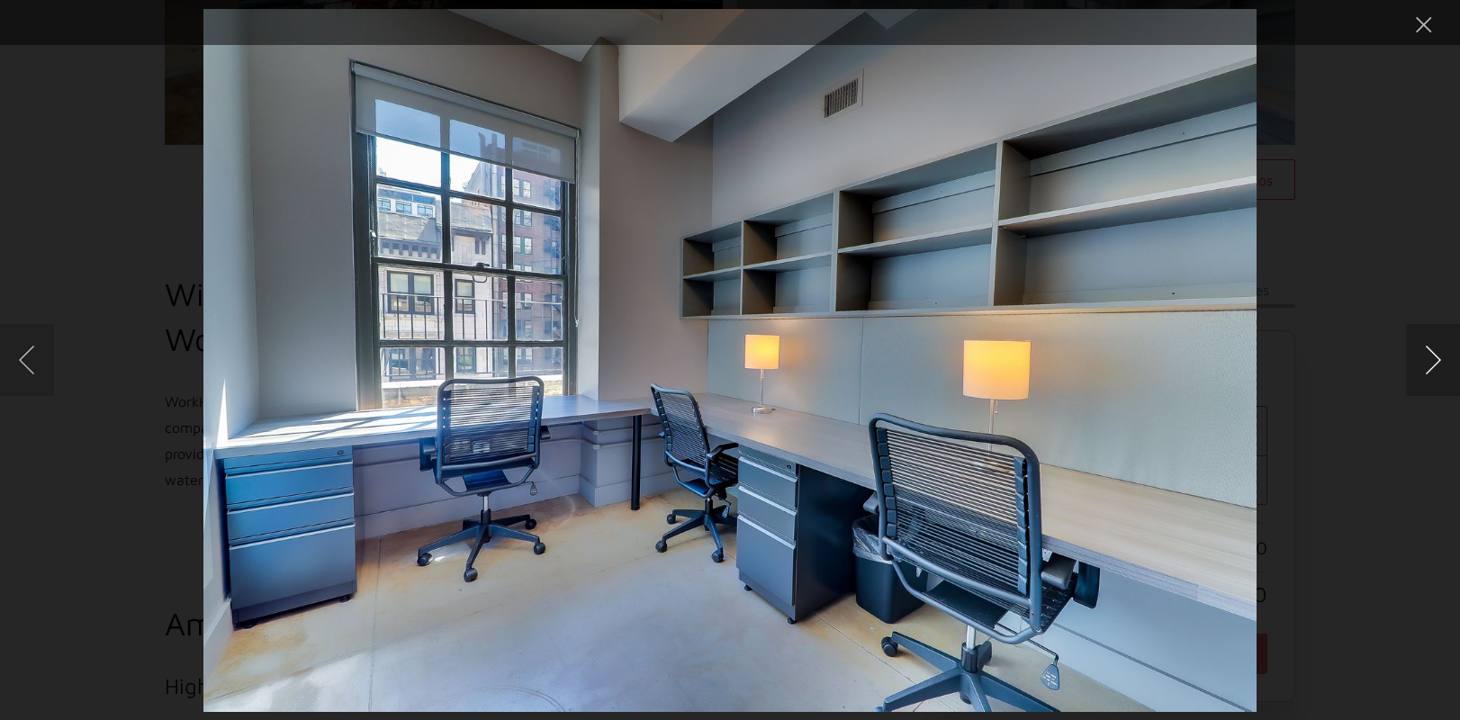
click at [1421, 362] on button "Next image" at bounding box center [1433, 360] width 54 height 72
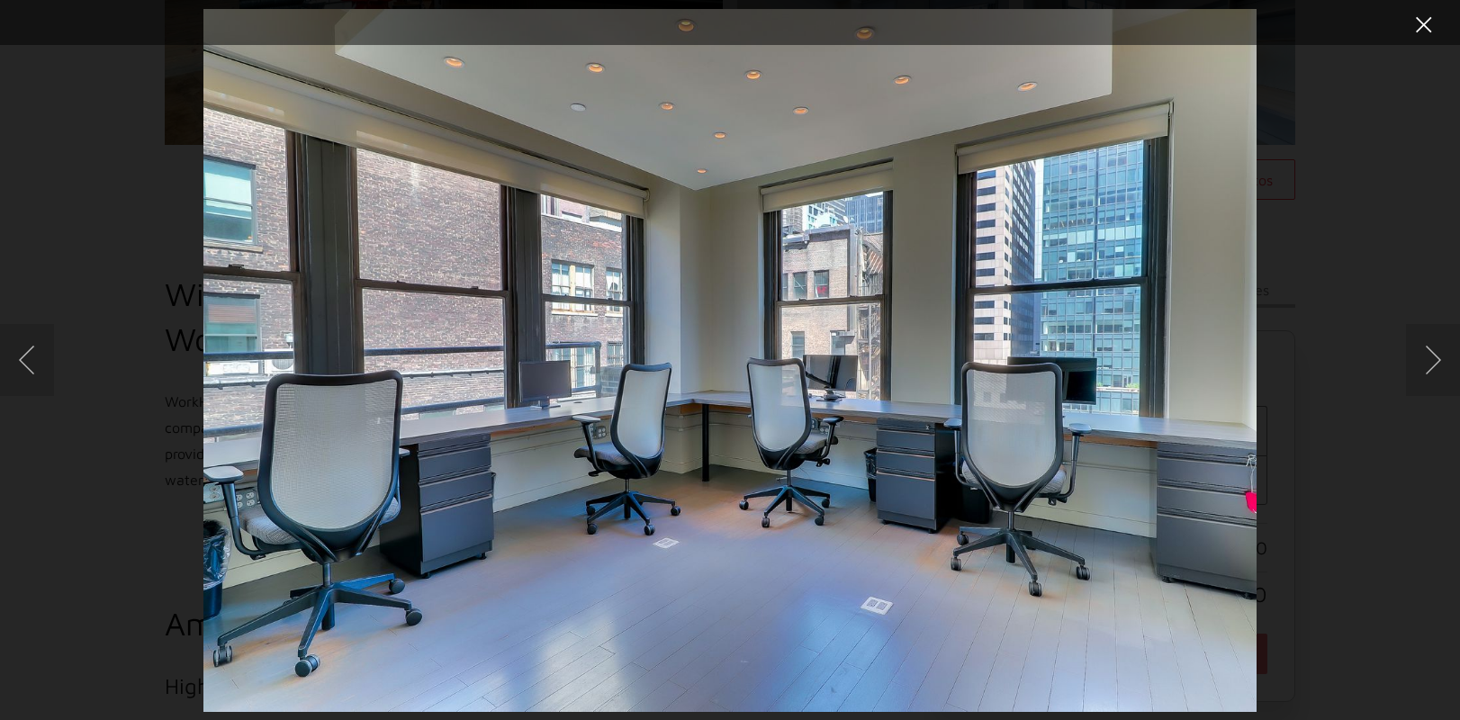
click at [1433, 18] on button "Close lightbox" at bounding box center [1424, 25] width 36 height 32
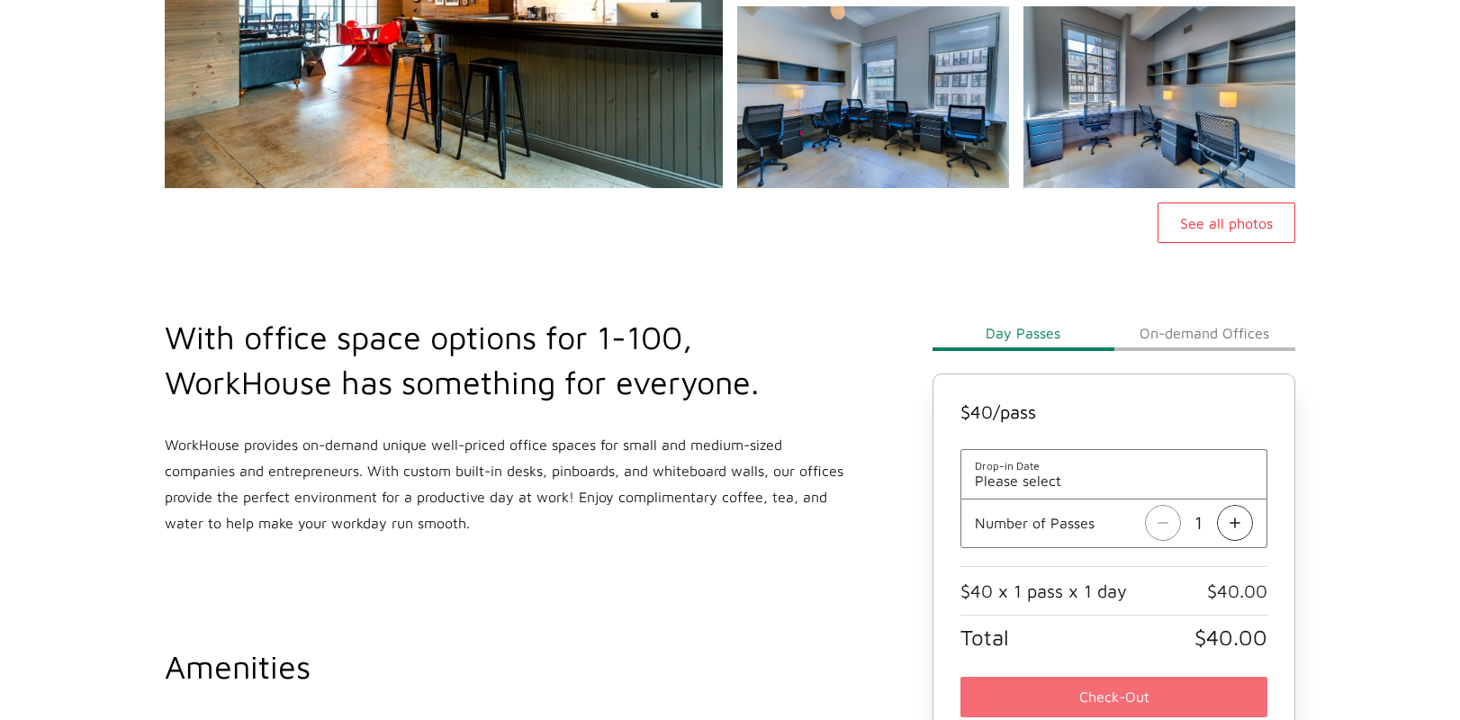
scroll to position [630, 0]
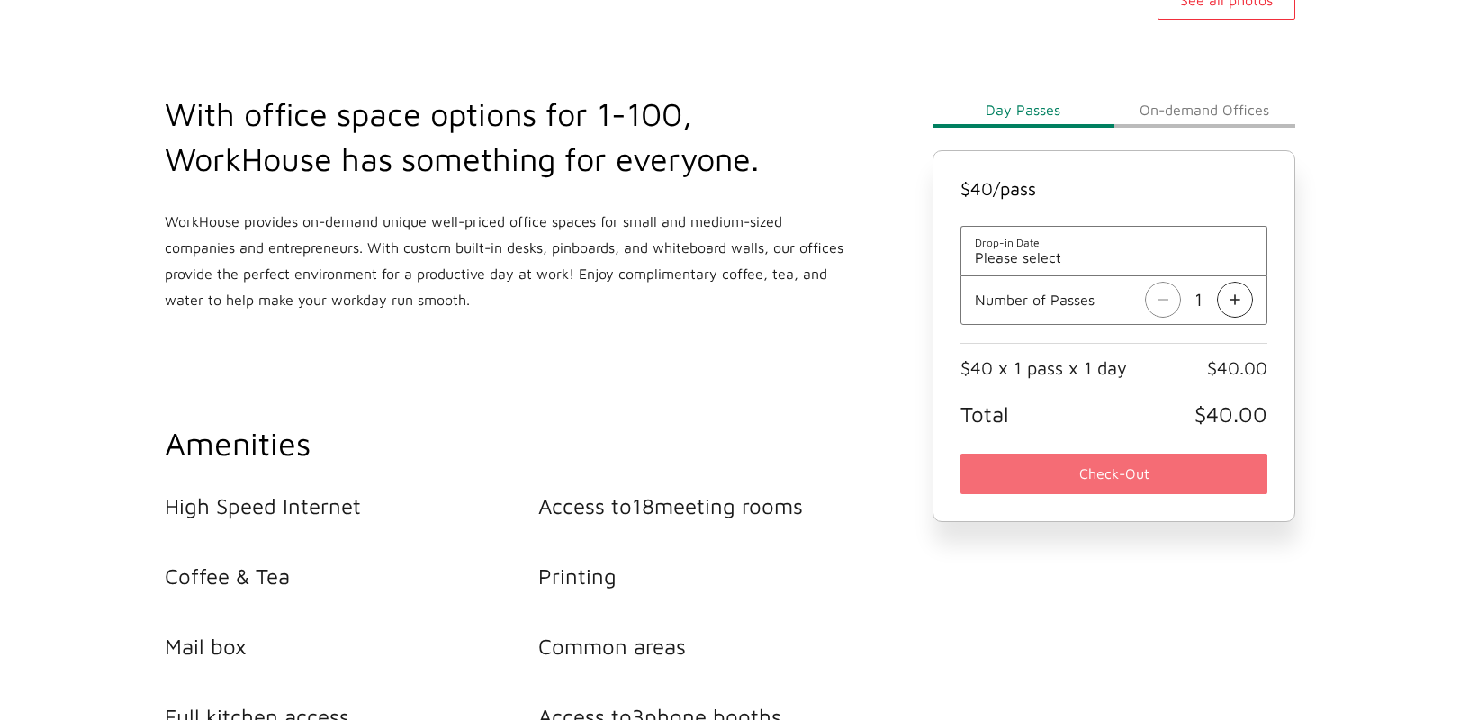
click at [1171, 107] on button "On-demand Offices" at bounding box center [1204, 110] width 181 height 36
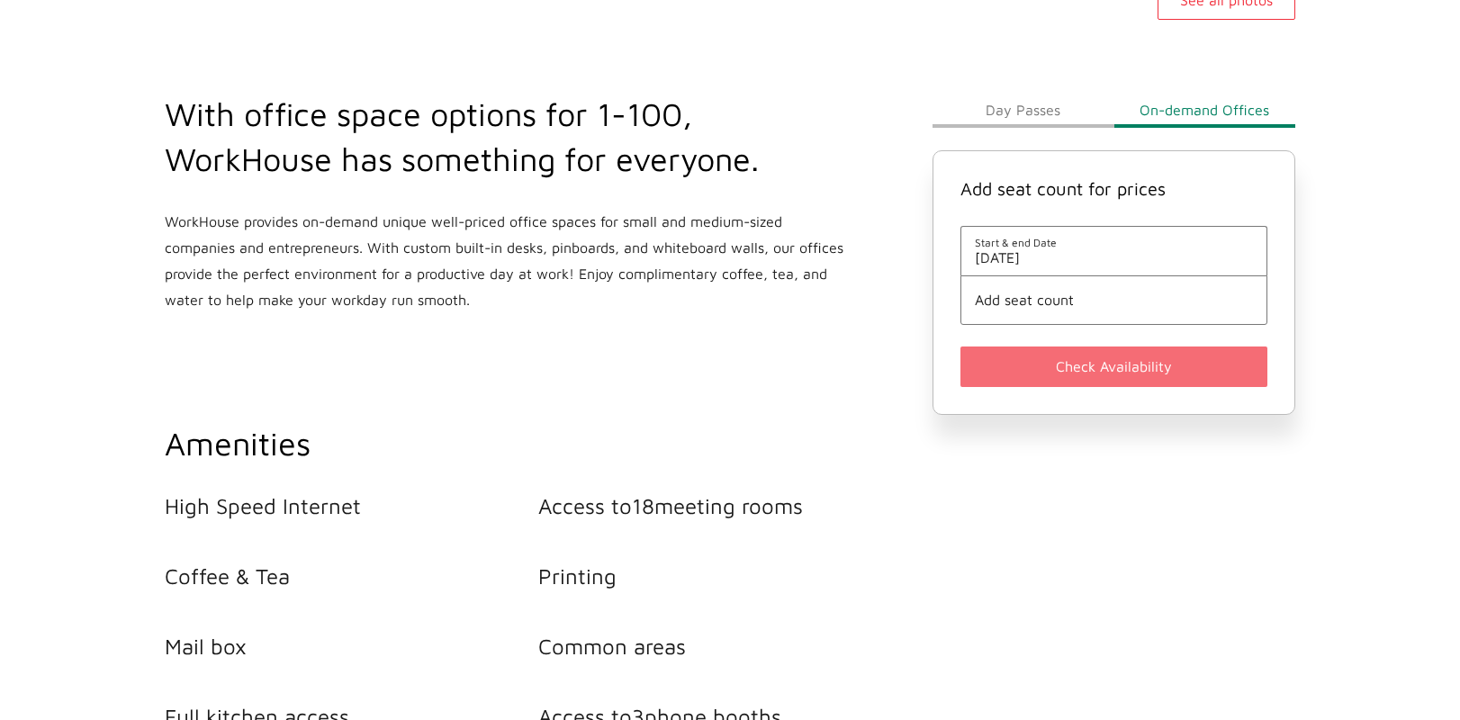
click at [1078, 262] on span "[DATE]" at bounding box center [1114, 257] width 278 height 16
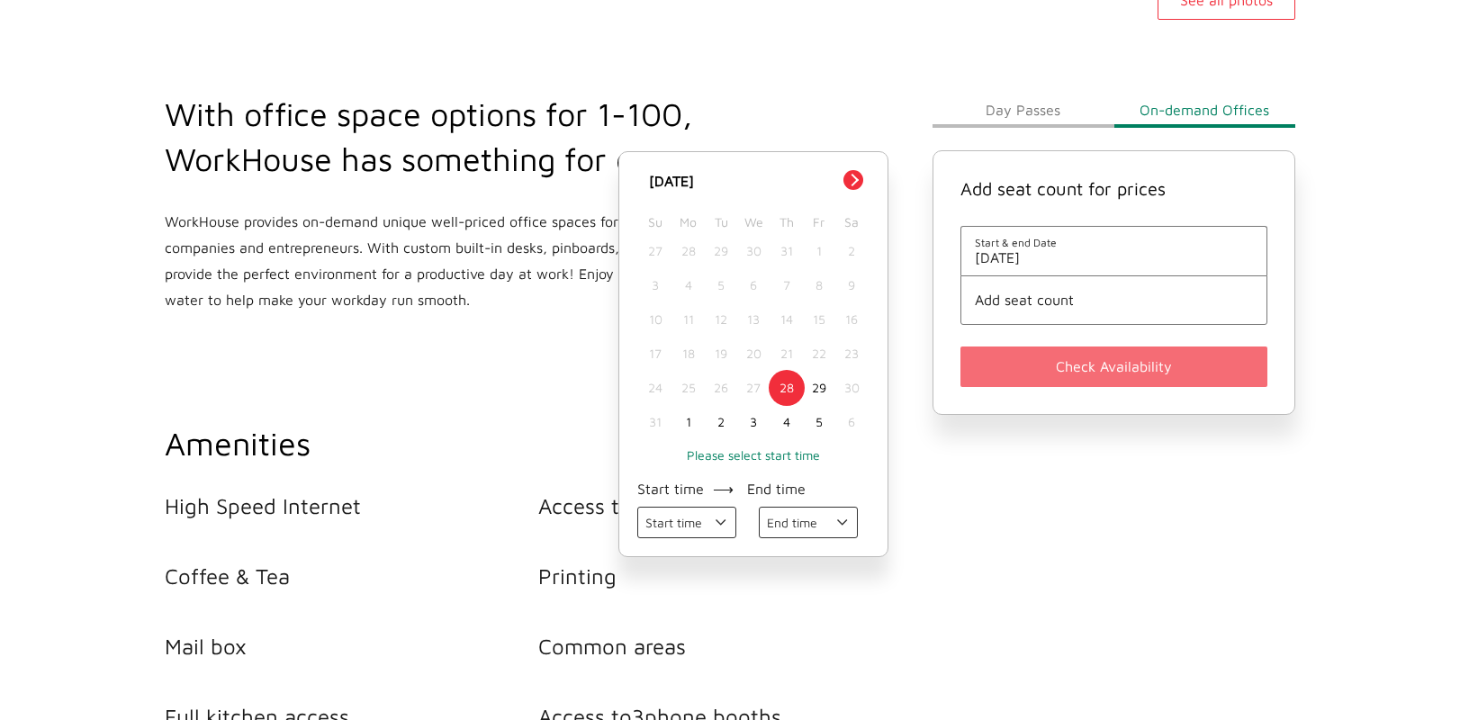
click at [851, 180] on button "Next Month" at bounding box center [853, 180] width 20 height 20
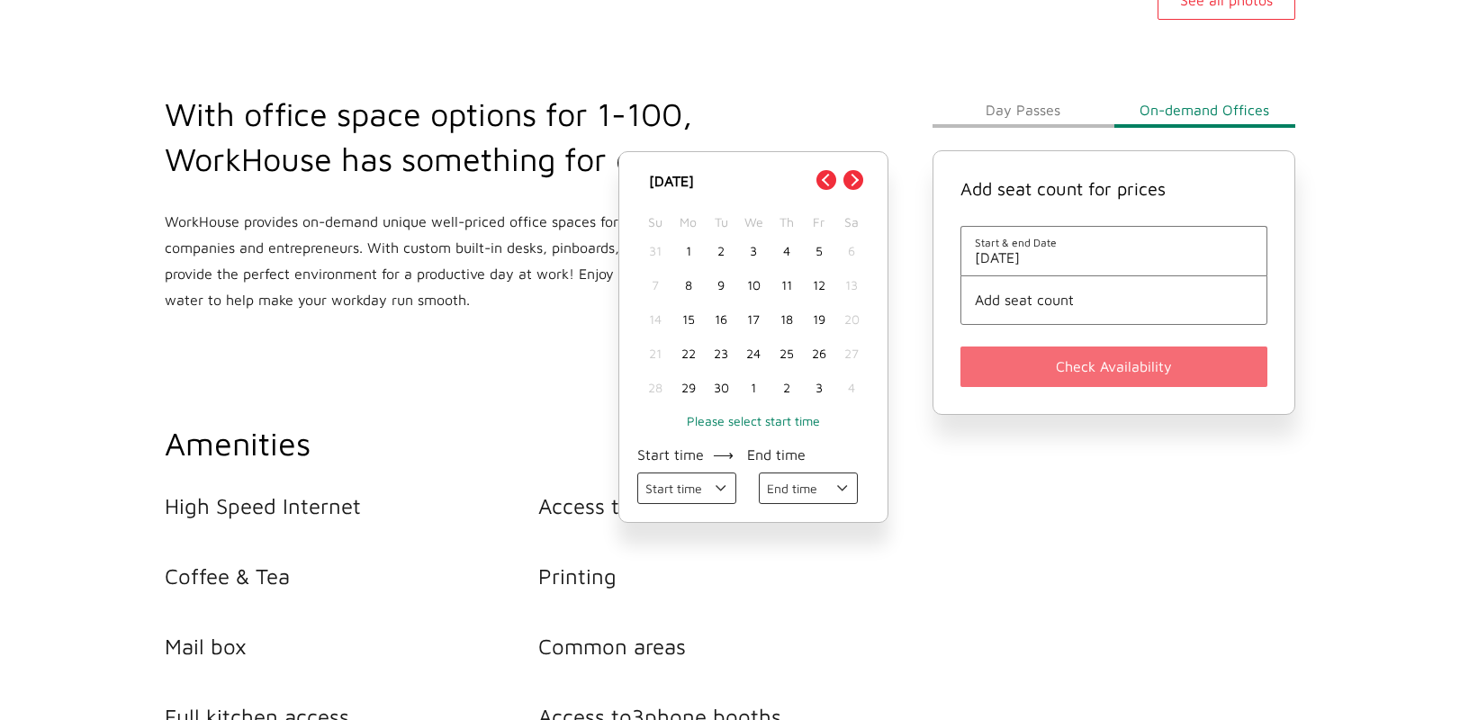
click at [719, 318] on div "16" at bounding box center [721, 319] width 32 height 34
click at [1097, 293] on span "Add seat count" at bounding box center [1114, 300] width 278 height 16
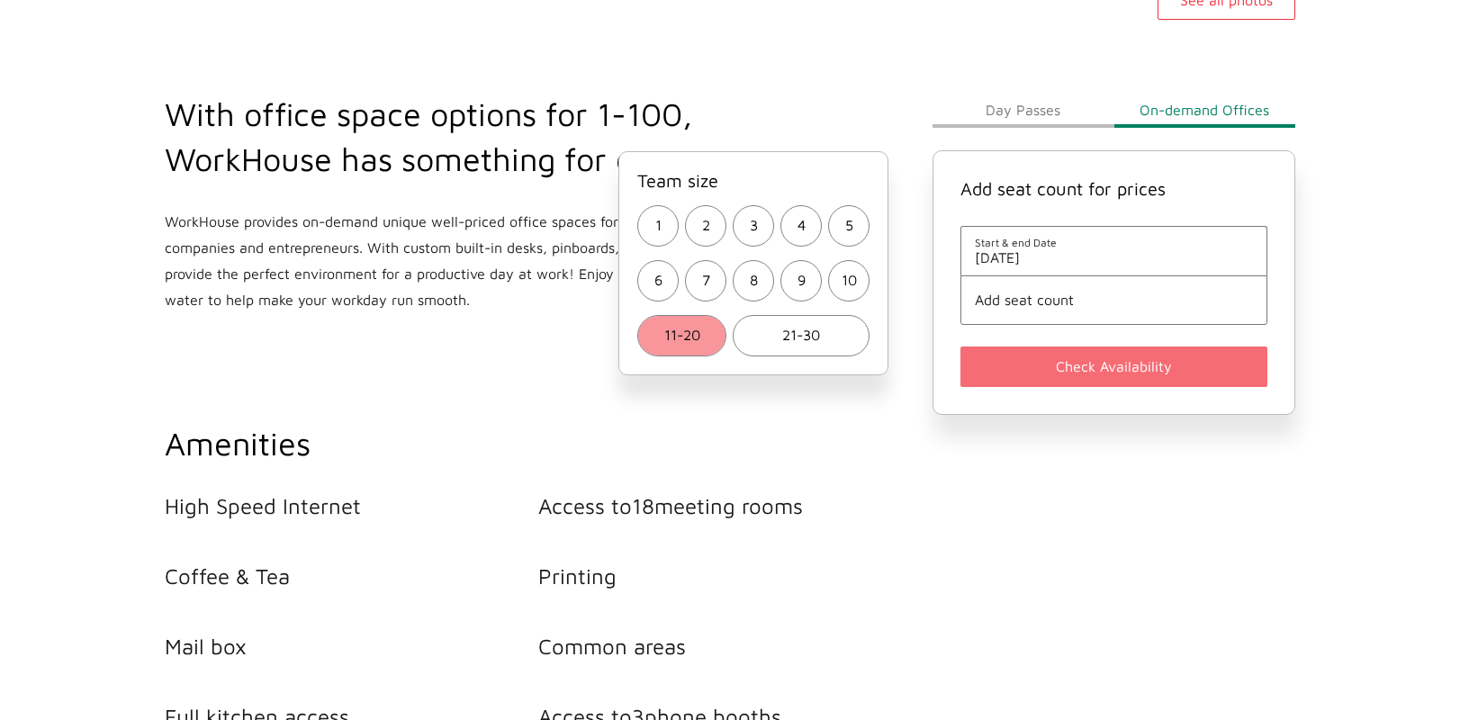
click at [693, 332] on span "11-20" at bounding box center [682, 335] width 36 height 26
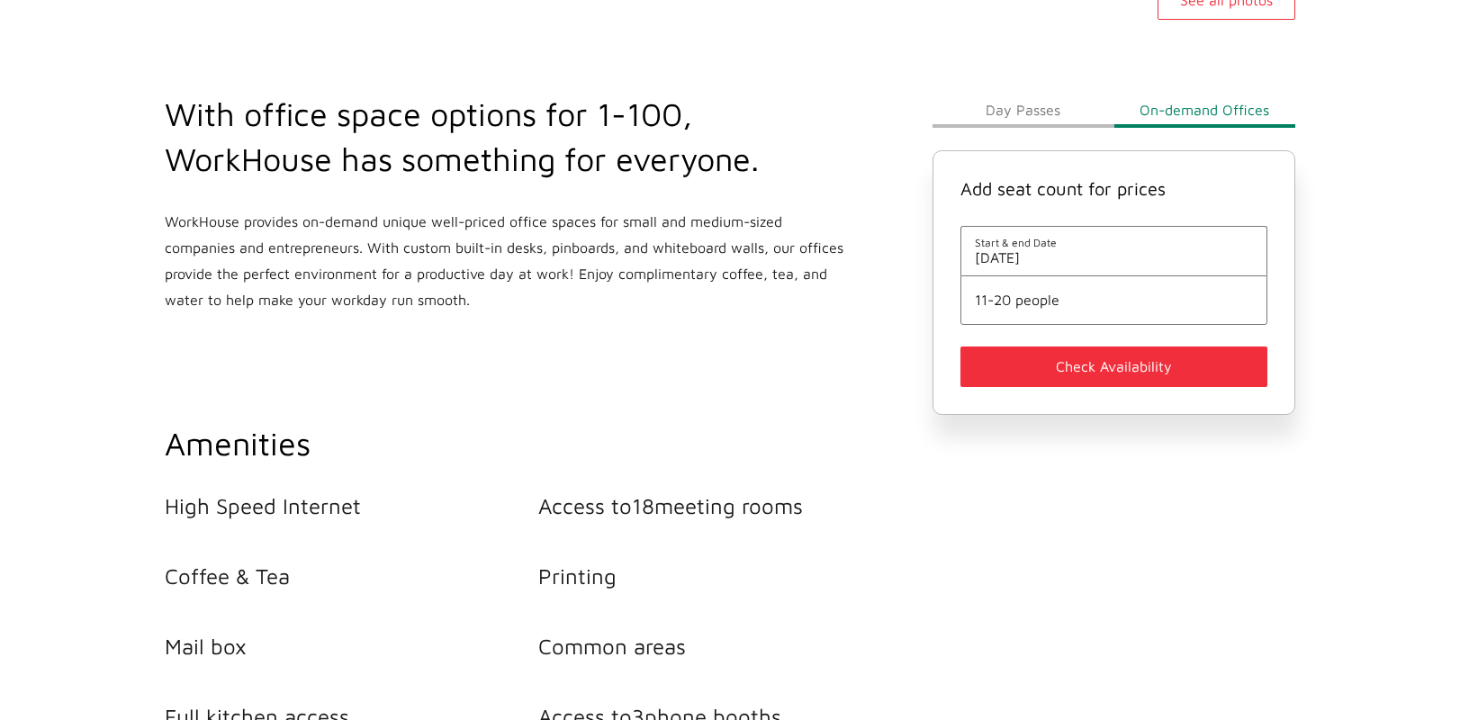
click at [1048, 369] on button "Check Availability" at bounding box center [1114, 367] width 307 height 41
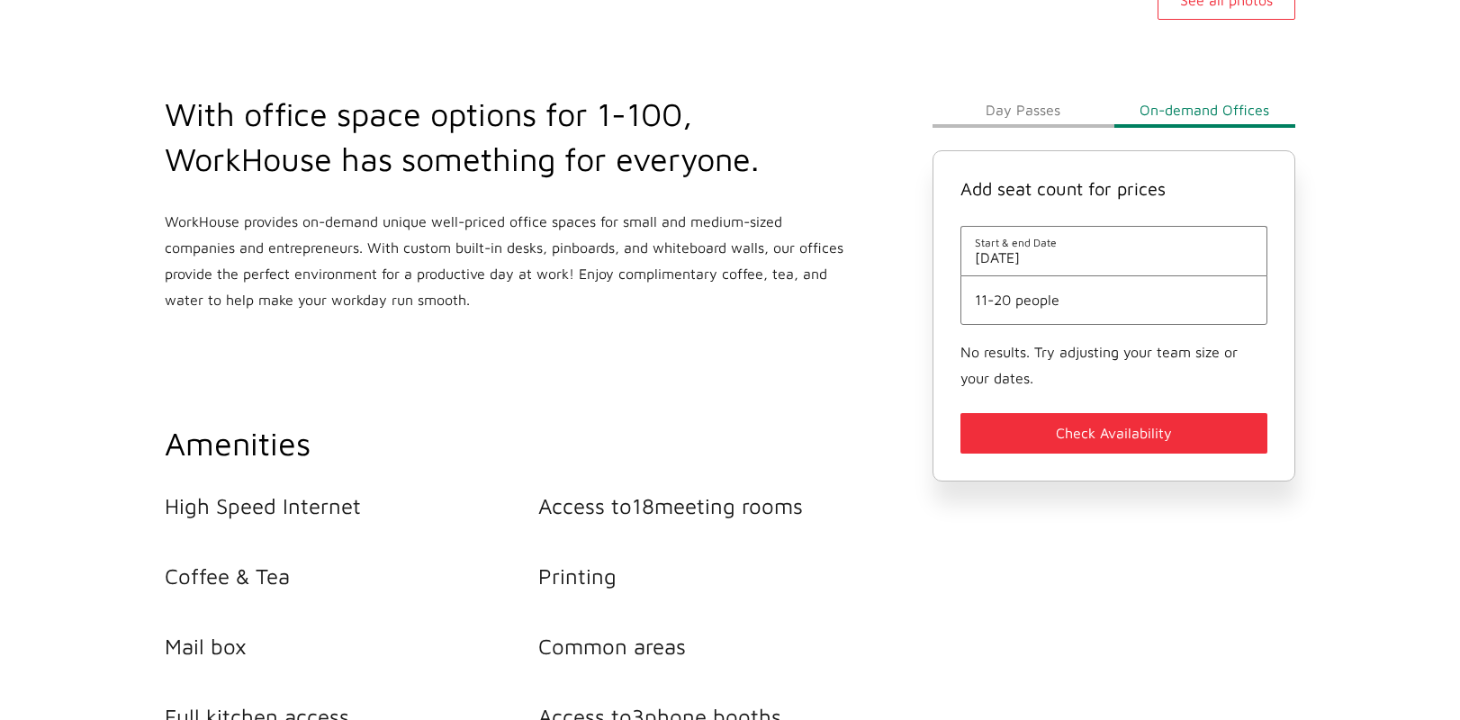
click at [1029, 302] on span "11-20 people" at bounding box center [1114, 300] width 278 height 16
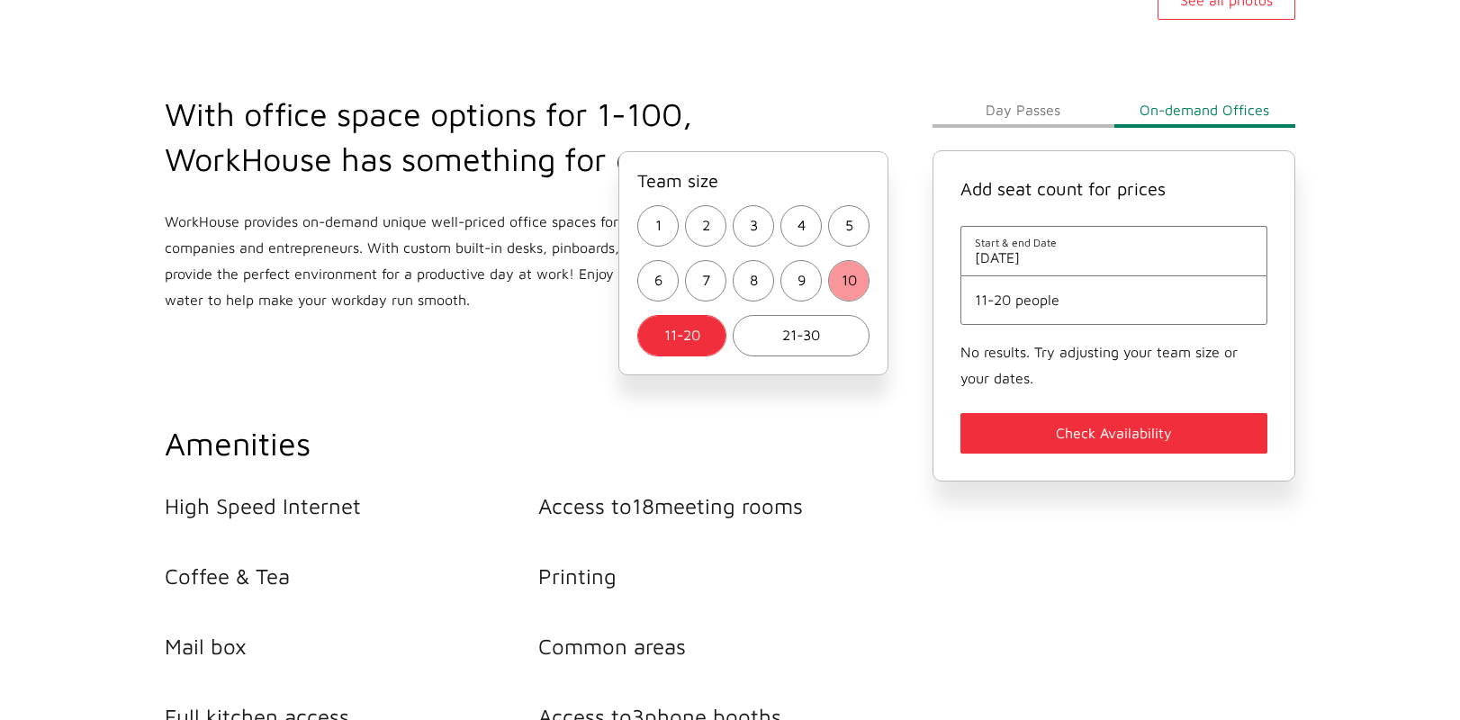
click at [843, 271] on span "10" at bounding box center [849, 280] width 15 height 26
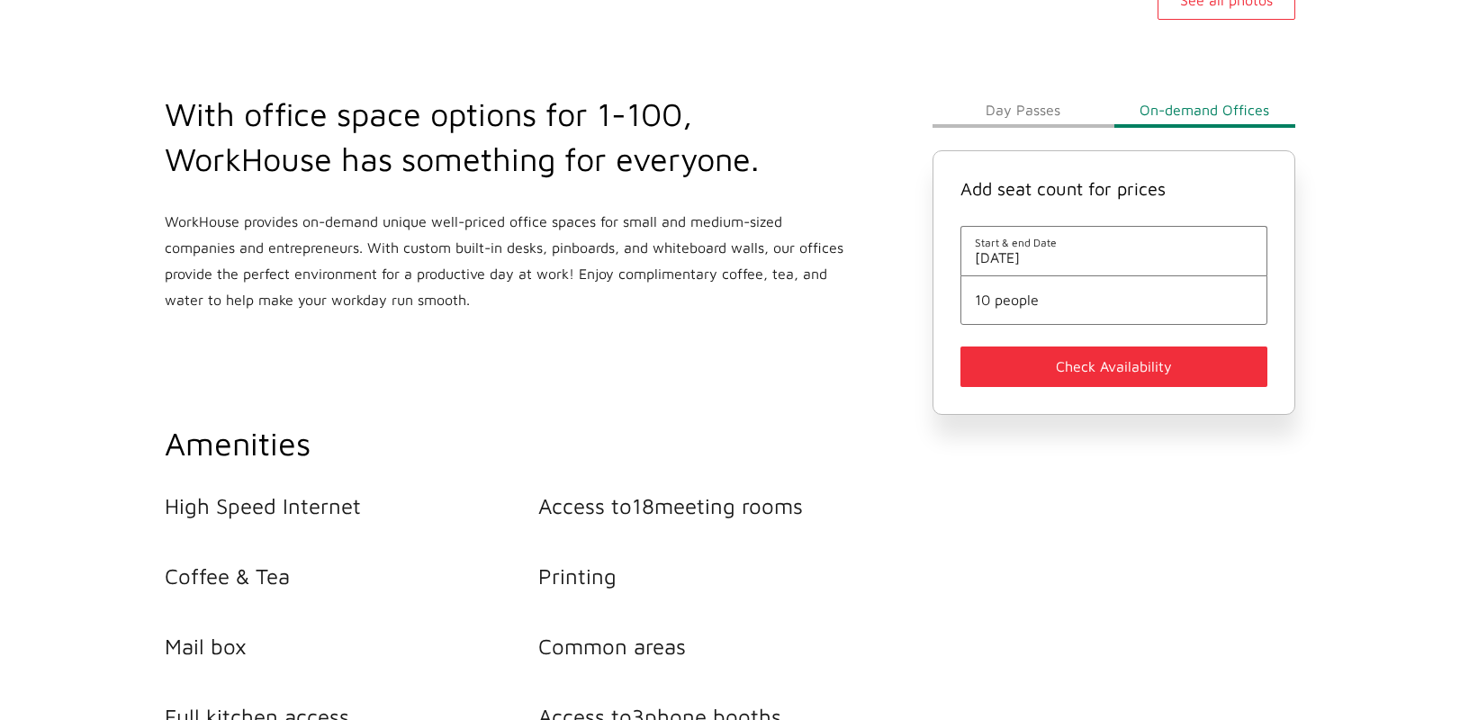
click at [1157, 366] on button "Check Availability" at bounding box center [1114, 367] width 307 height 41
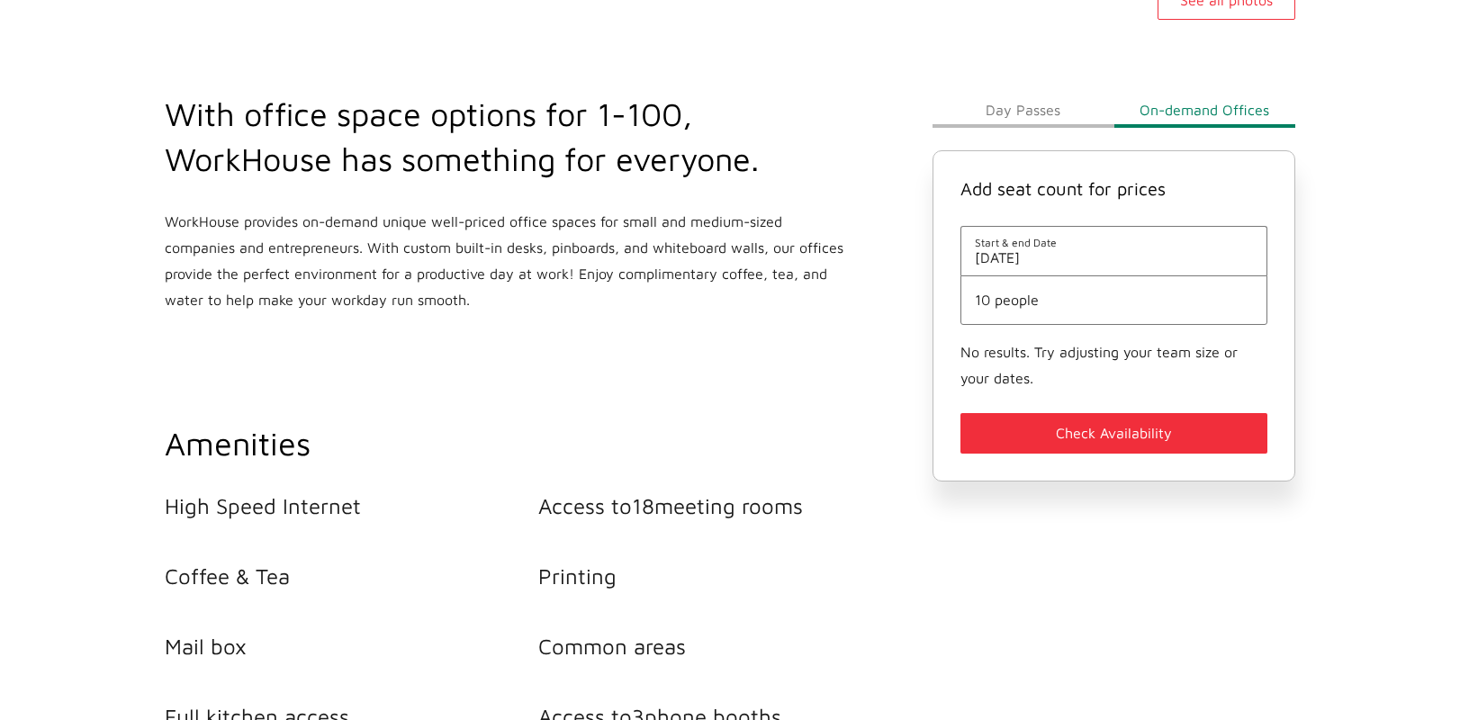
click at [1085, 253] on span "[DATE]" at bounding box center [1114, 257] width 278 height 16
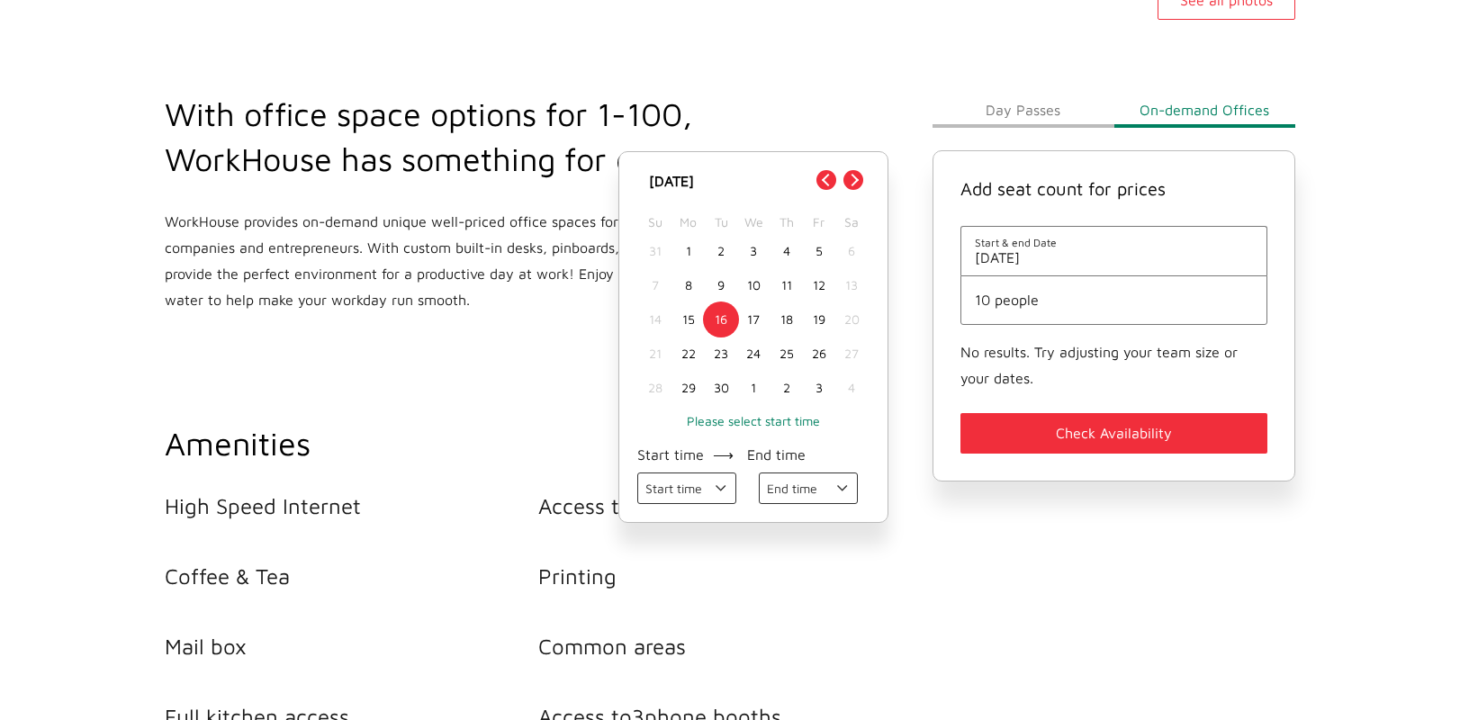
click at [724, 392] on div "30" at bounding box center [721, 388] width 32 height 34
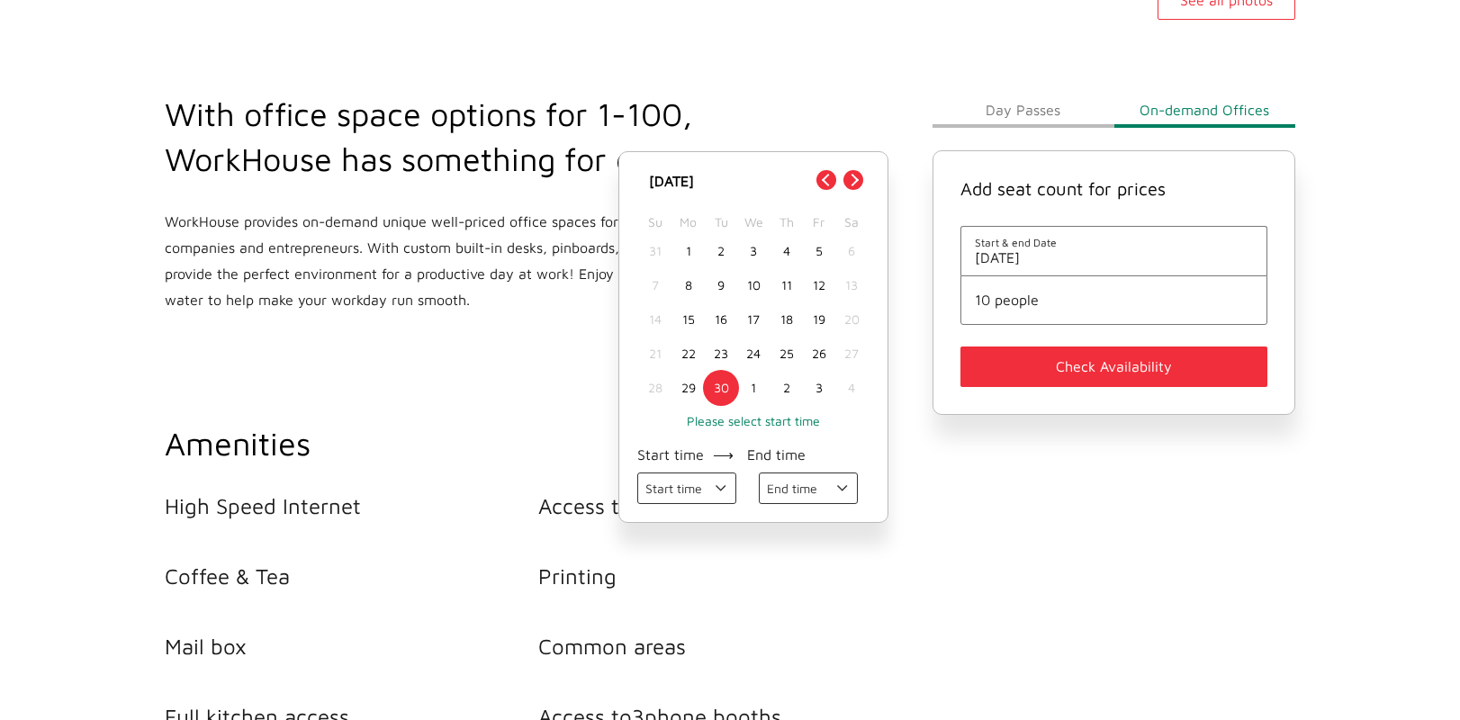
click at [1073, 364] on button "Check Availability" at bounding box center [1114, 367] width 307 height 41
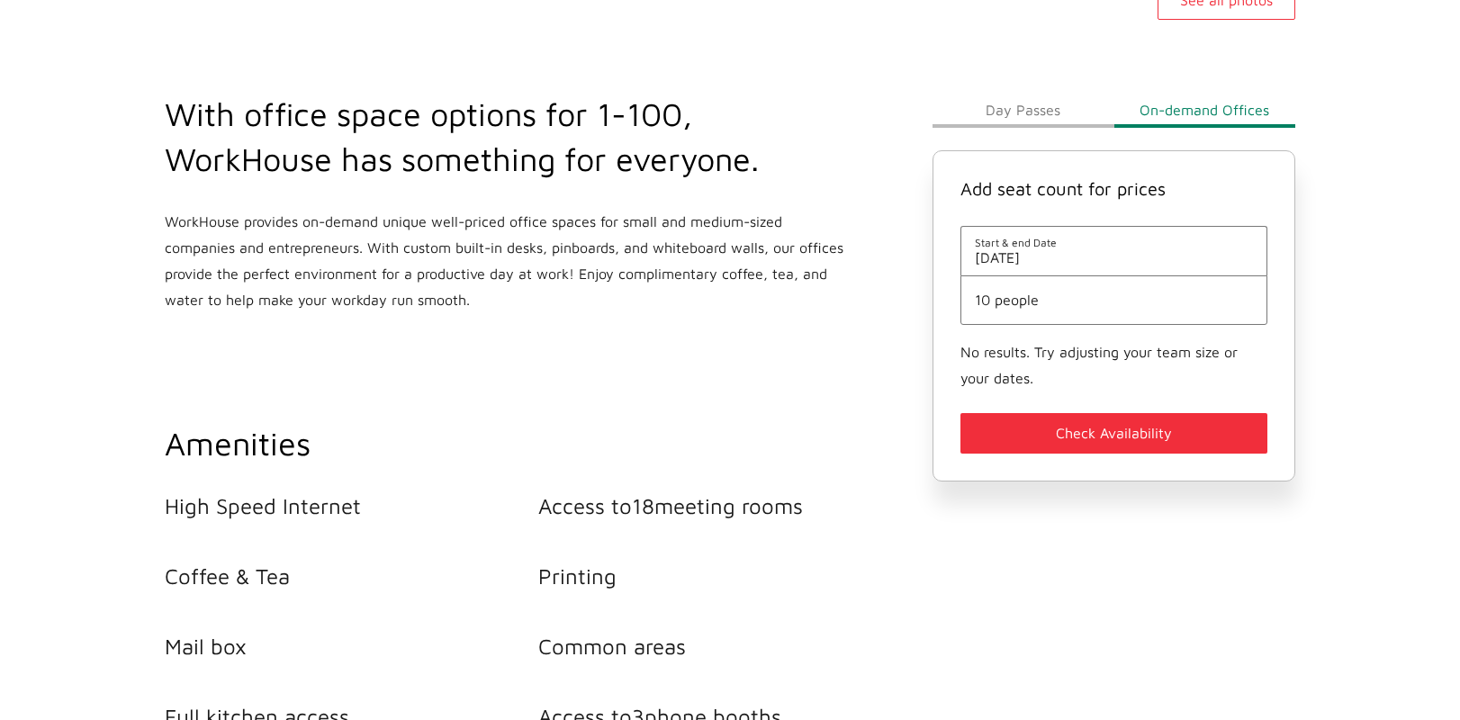
click at [1065, 294] on span "10 people" at bounding box center [1114, 300] width 278 height 16
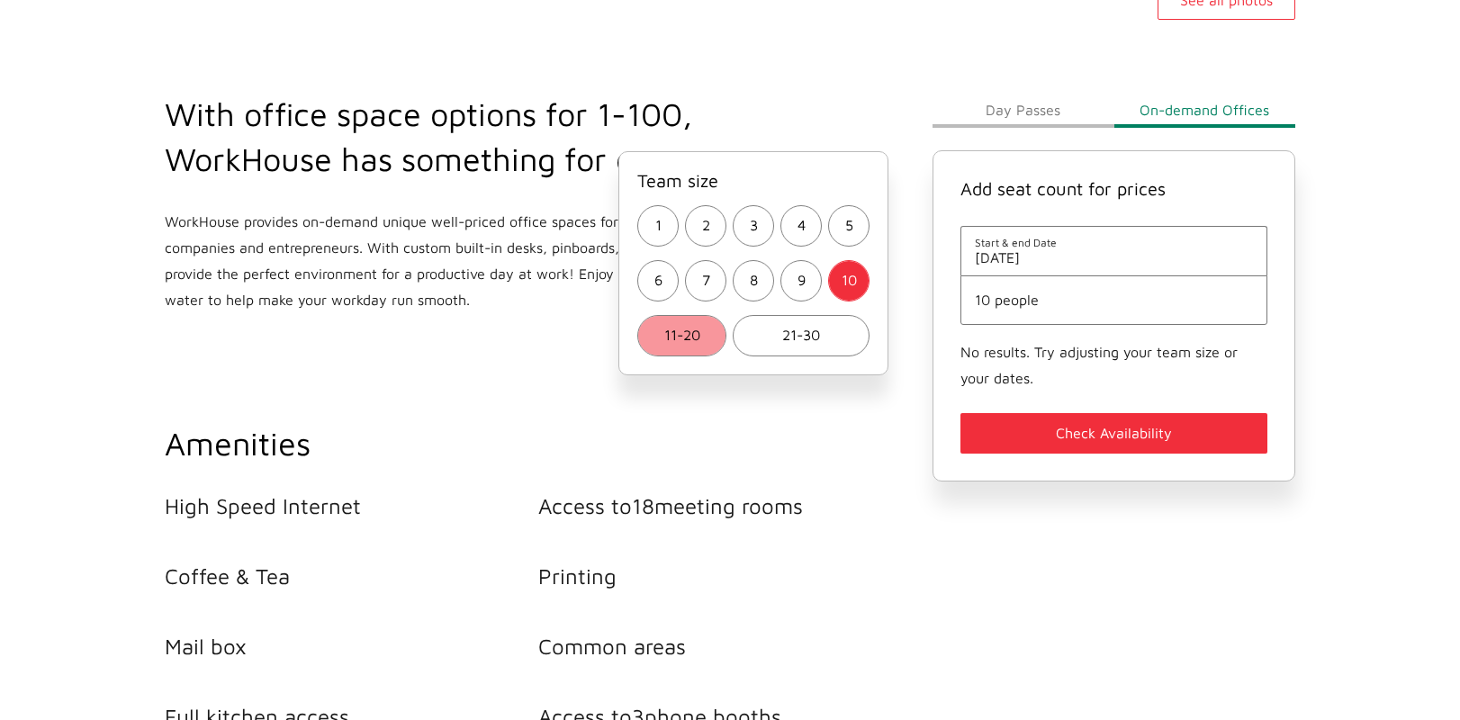
click at [672, 338] on span "11-20" at bounding box center [682, 335] width 36 height 26
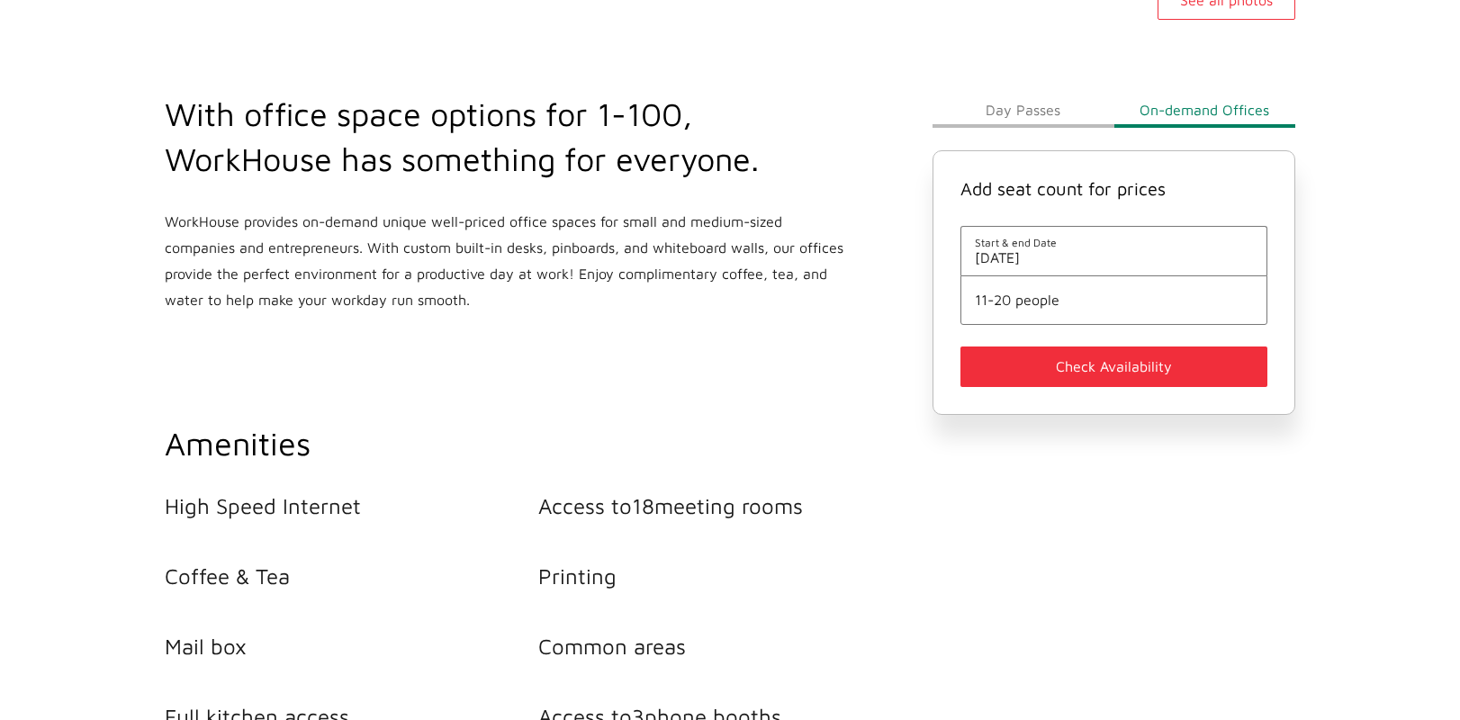
click at [1087, 360] on button "Check Availability" at bounding box center [1114, 367] width 307 height 41
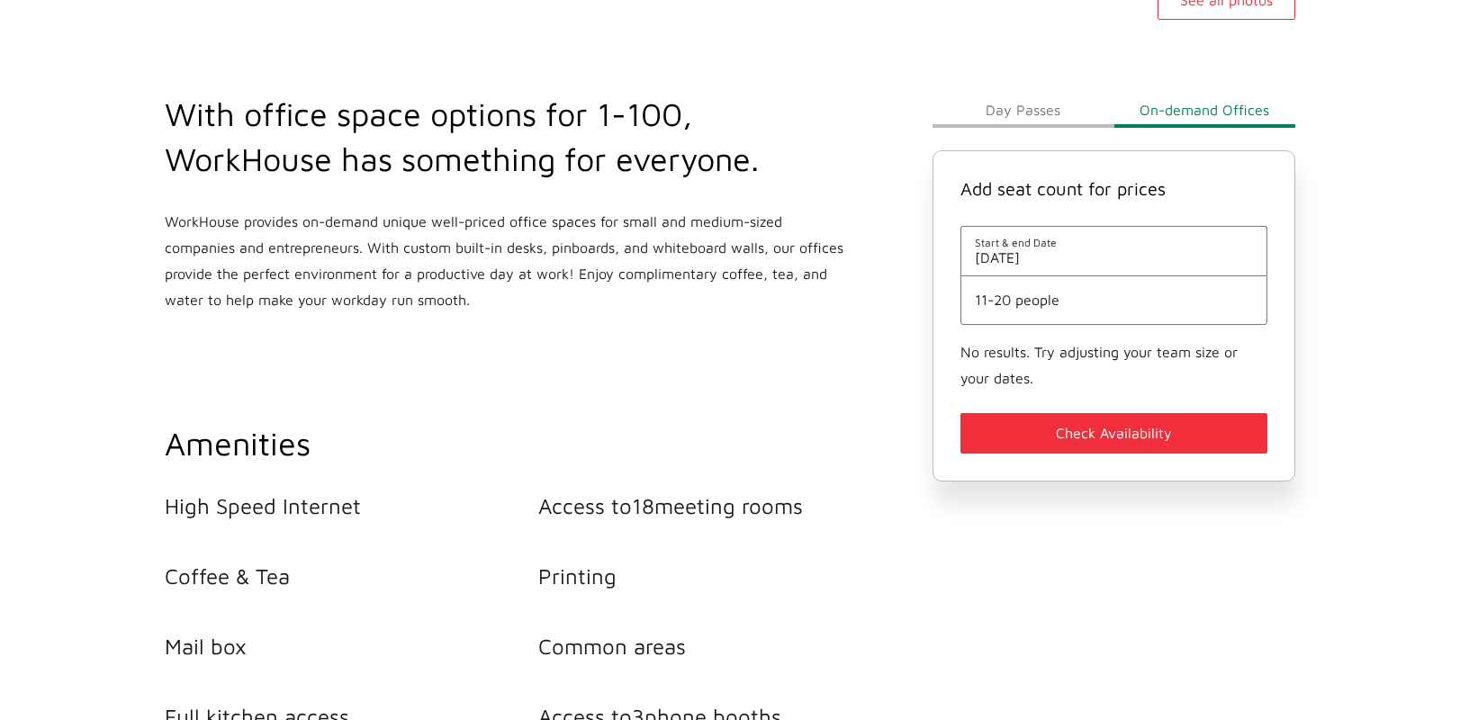
click at [1035, 302] on span "11-20 people" at bounding box center [1114, 300] width 278 height 16
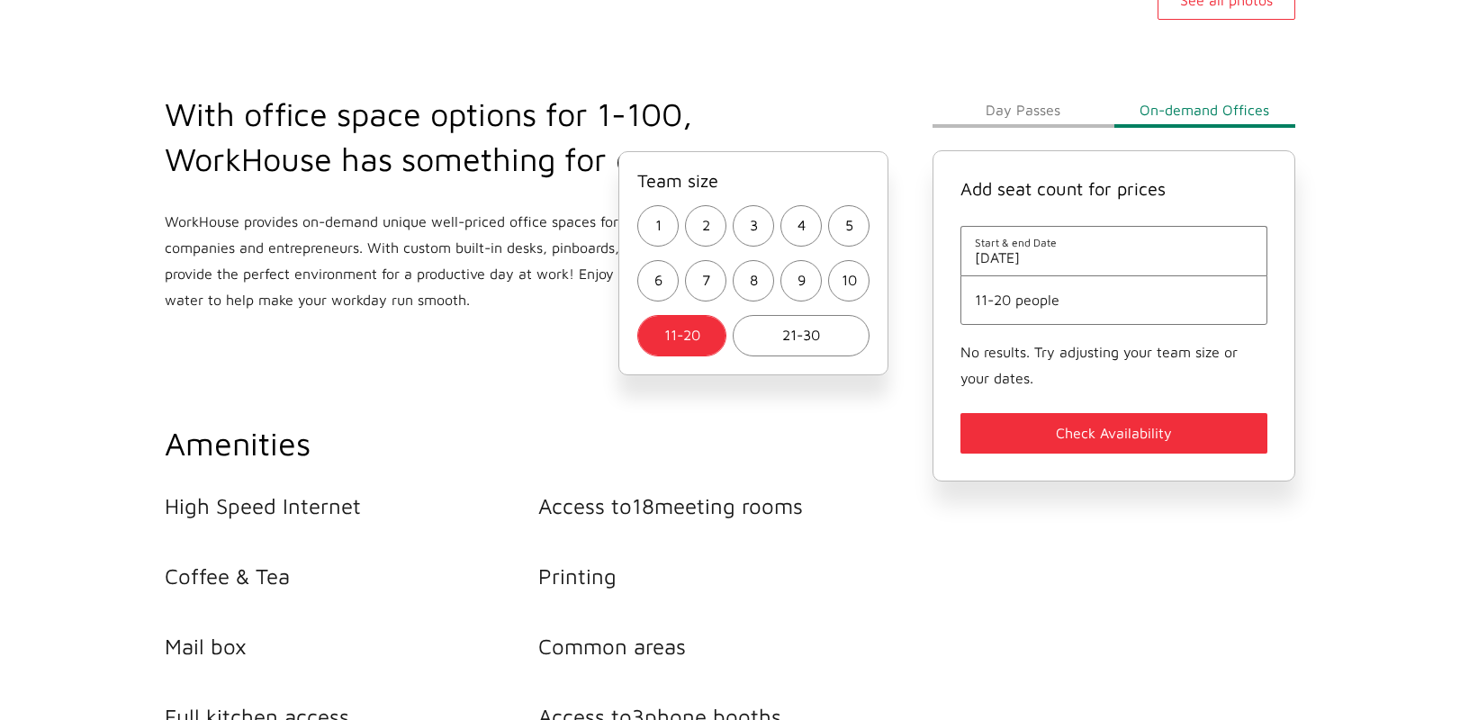
click at [1025, 242] on span "Start & end Date" at bounding box center [1114, 243] width 278 height 14
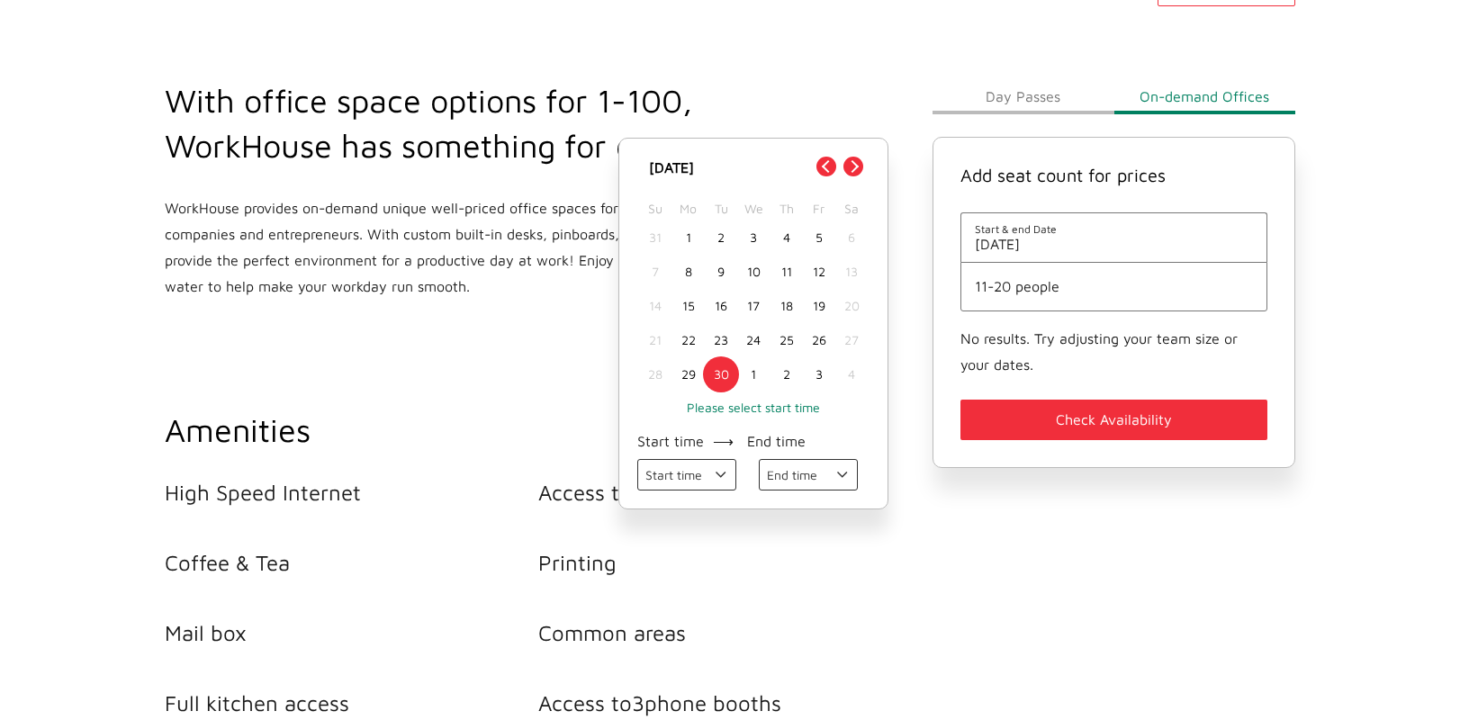
scroll to position [720, 0]
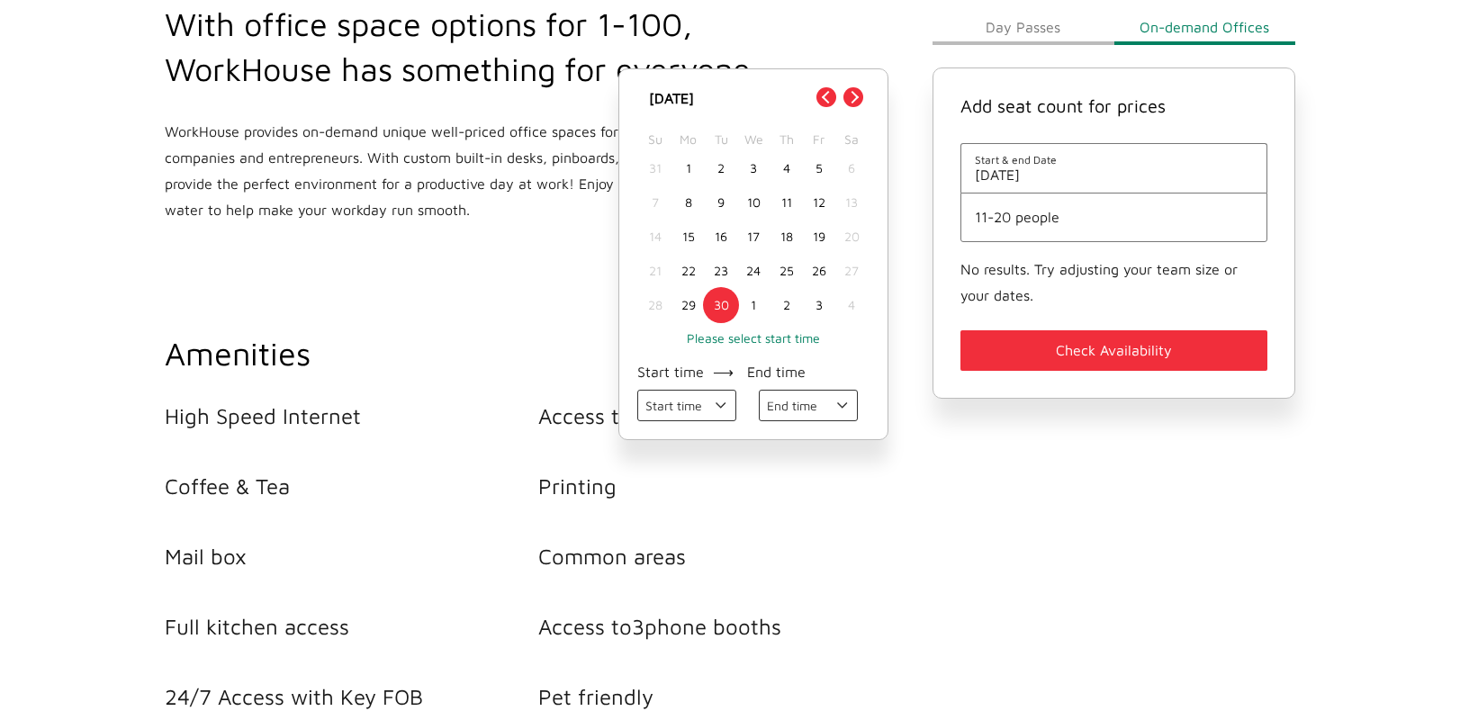
click at [694, 406] on select "Start time 09:00 AM 10:00 AM 11:00 AM 12:00 PM 01:00 PM 02:00 PM 03:00 PM 04:00…" at bounding box center [686, 406] width 99 height 32
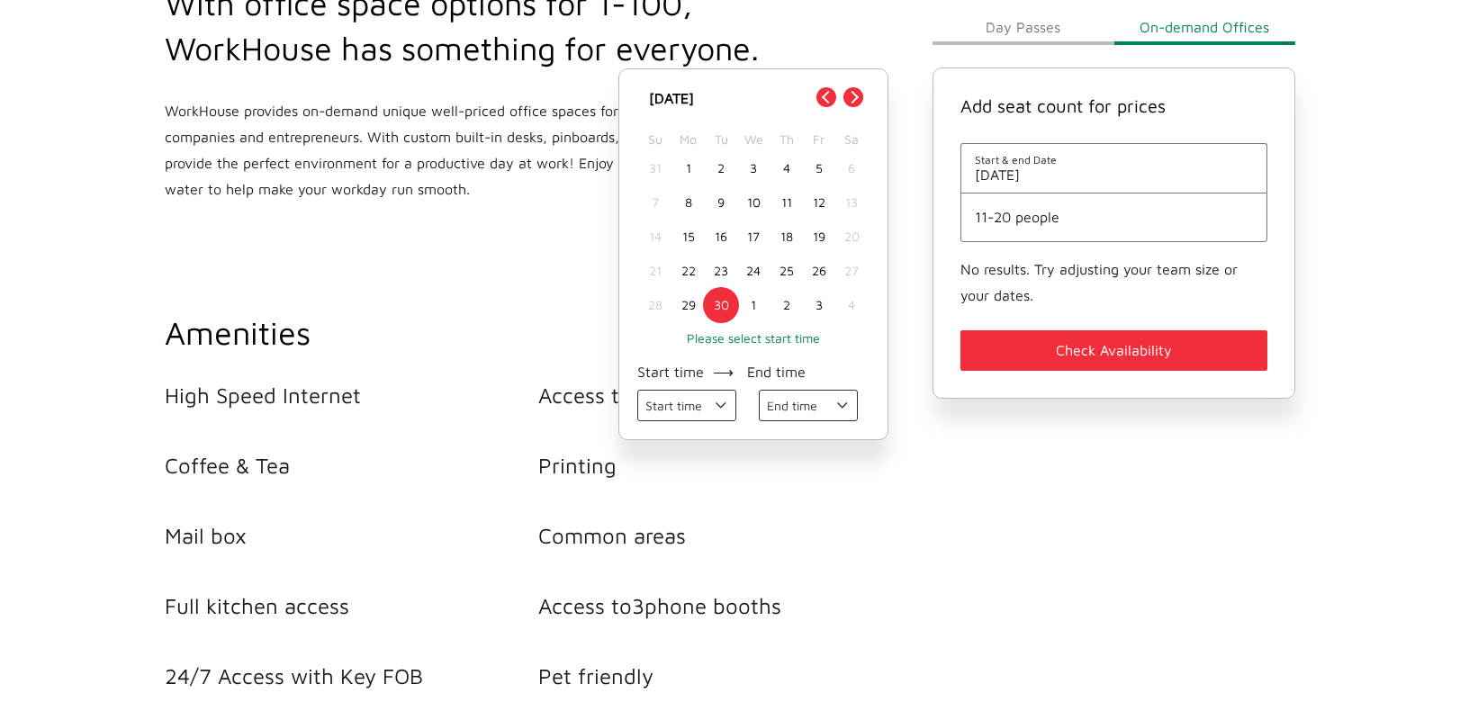
scroll to position [810, 0]
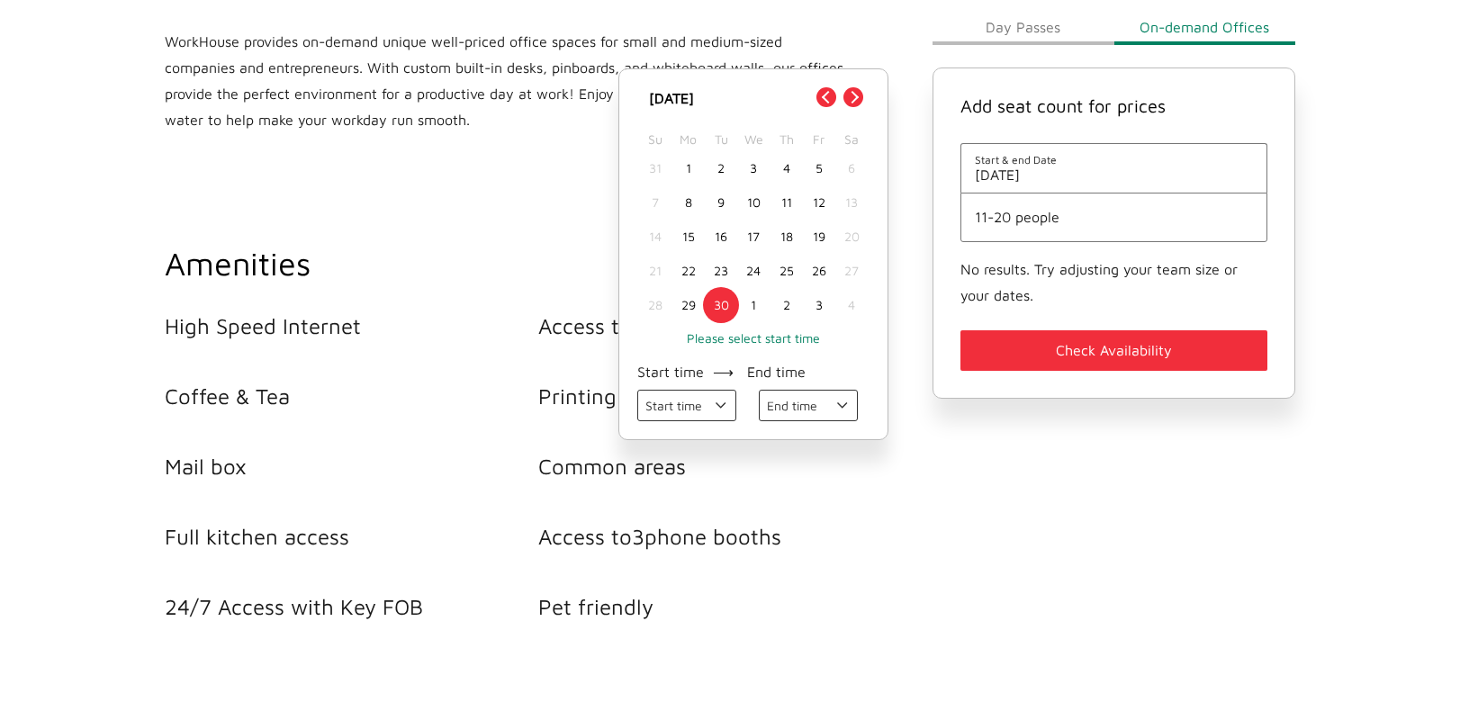
click at [711, 418] on select "Start time 09:00 AM 10:00 AM 11:00 AM 12:00 PM 01:00 PM 02:00 PM 03:00 PM 04:00…" at bounding box center [686, 406] width 99 height 32
click at [637, 392] on select "Start time 09:00 AM 10:00 AM 11:00 AM 12:00 PM 01:00 PM 02:00 PM 03:00 PM 04:00…" at bounding box center [686, 406] width 99 height 32
click at [703, 398] on select "Start time 09:00 AM 10:00 AM 11:00 AM 12:00 PM 01:00 PM 02:00 PM 03:00 PM 04:00…" at bounding box center [686, 406] width 99 height 32
select select "[DATE] 09:00:00 GMT-0400 (Eastern Daylight Time)"
click at [637, 392] on select "Start time 09:00 AM 10:00 AM 11:00 AM 12:00 PM 01:00 PM 02:00 PM 03:00 PM 04:00…" at bounding box center [686, 406] width 99 height 32
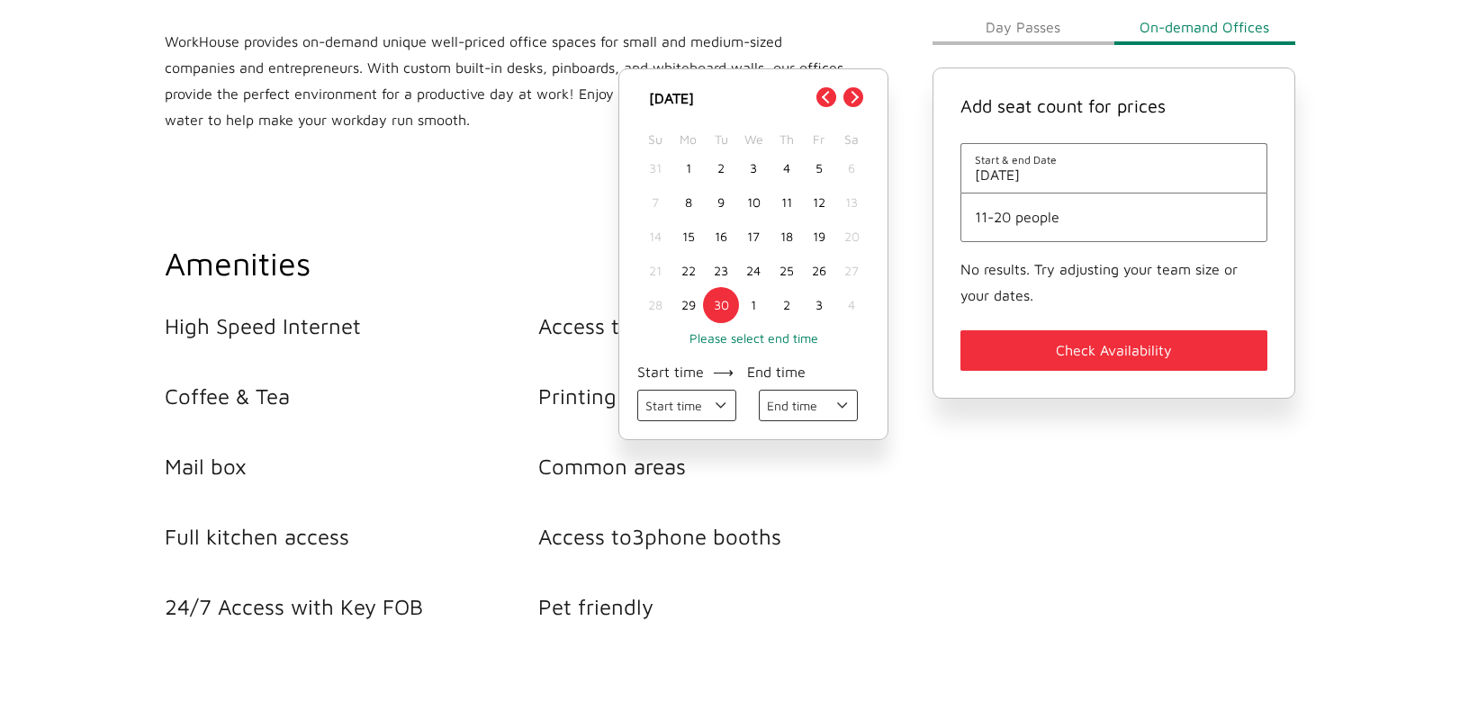
click at [805, 391] on div "Start time ⟶ End time Start time 09:00 AM 10:00 AM 11:00 AM 12:00 PM 01:00 PM 0…" at bounding box center [753, 384] width 232 height 76
click at [805, 404] on select "End time 10:00 AM 11:00 AM 12:00 PM 01:00 PM 02:00 PM 03:00 PM 04:00 PM 05:00 PM" at bounding box center [808, 406] width 99 height 32
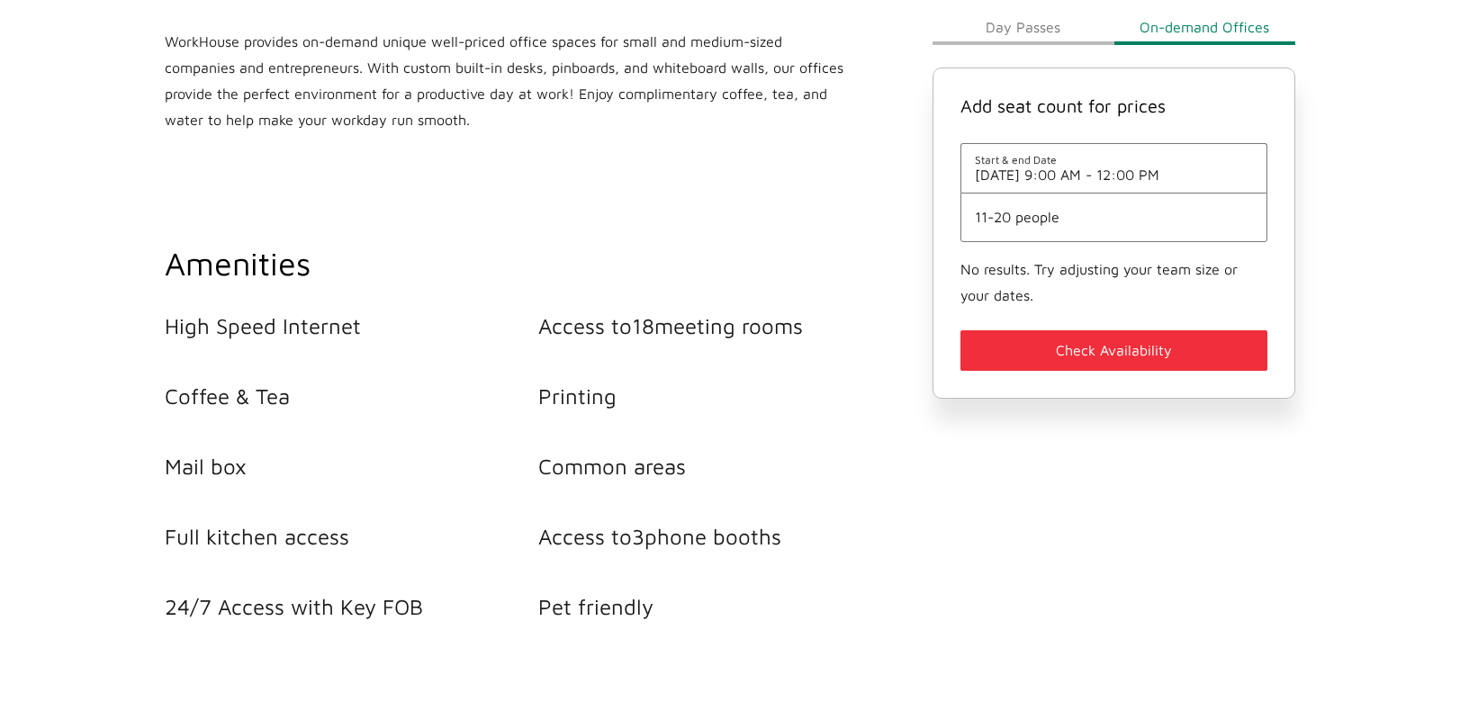
click at [1129, 173] on span "[DATE] 9:00 AM - 12:00 PM" at bounding box center [1114, 175] width 278 height 16
select select "[DATE] 09:00:00 GMT-0400 (Eastern Daylight Time)"
select select "[DATE] 12:00:00 GMT-0400 (Eastern Daylight Time)"
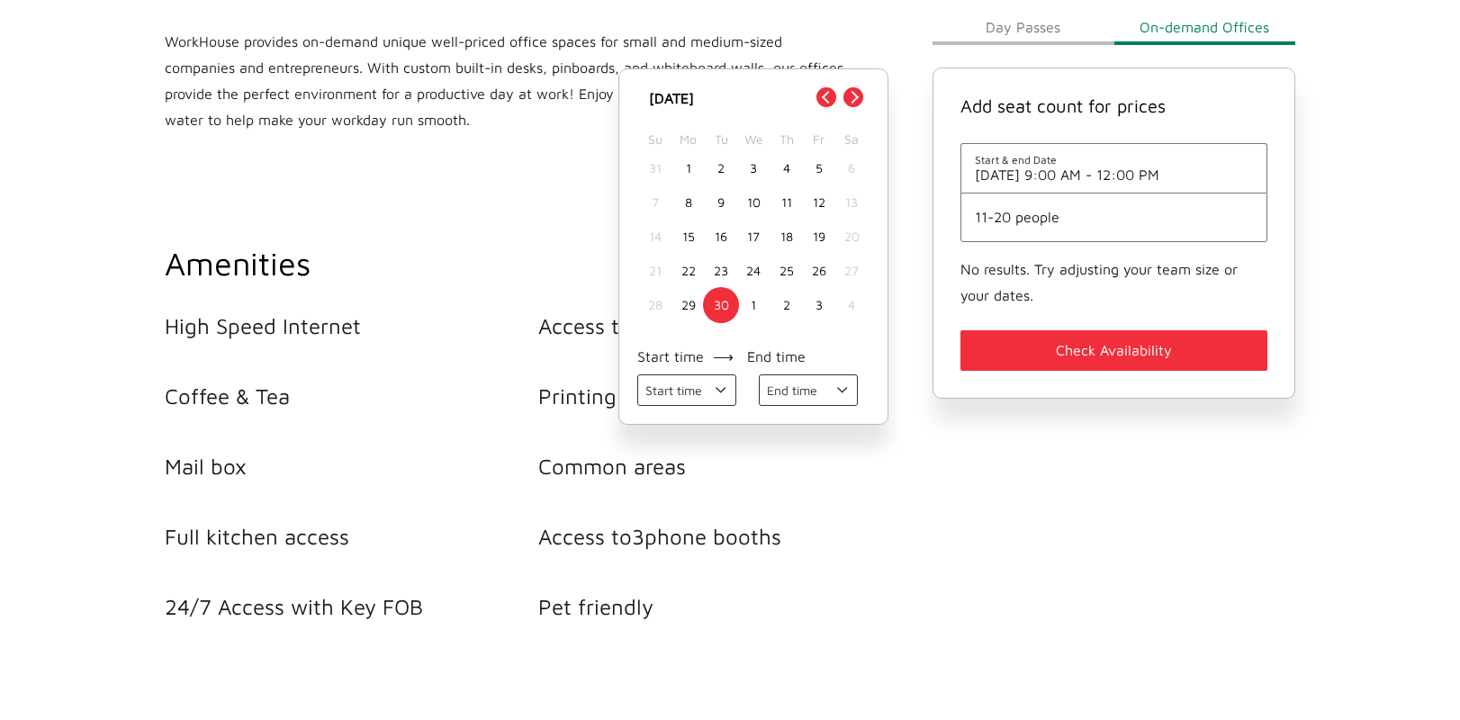
click at [832, 399] on select "End time 10:00 AM 11:00 AM 12:00 PM 01:00 PM 02:00 PM 03:00 PM 04:00 PM 05:00 PM" at bounding box center [808, 390] width 99 height 32
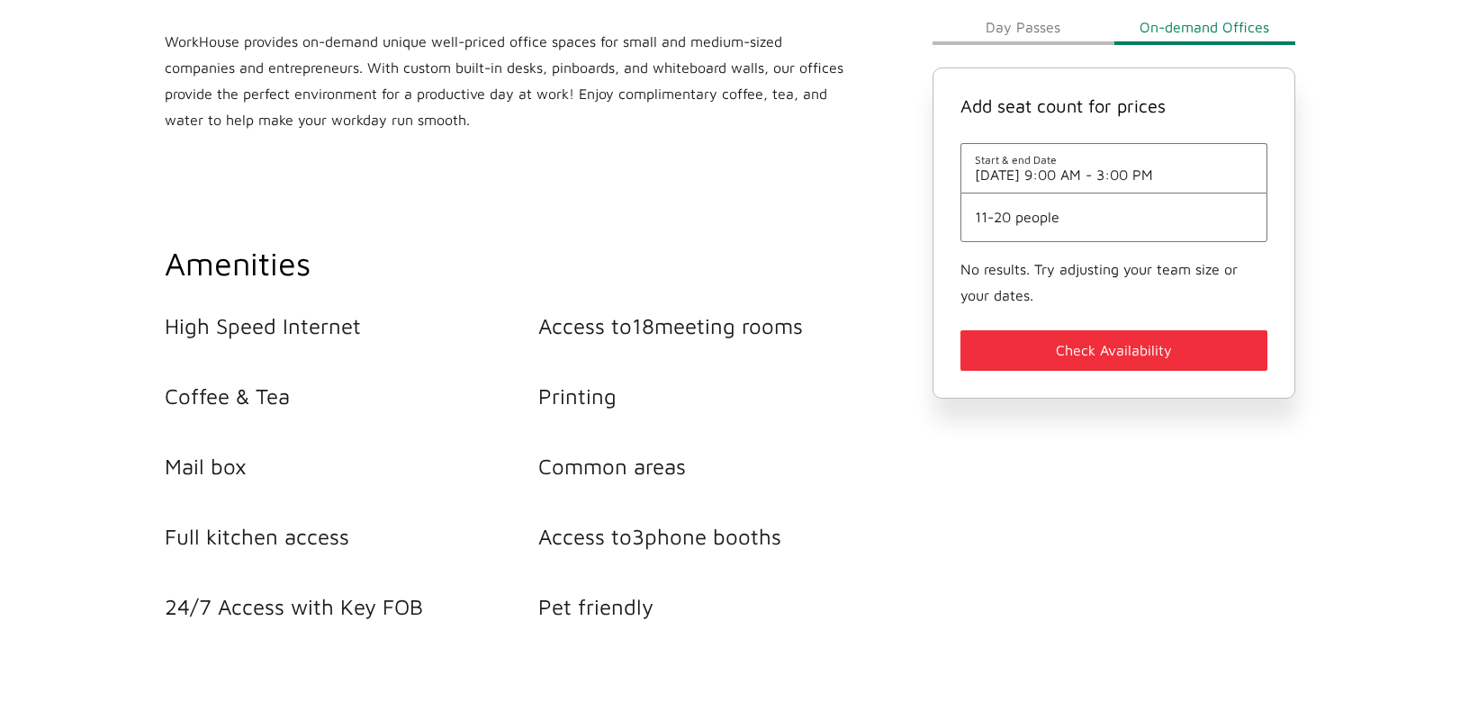
click at [1041, 345] on button "Check Availability" at bounding box center [1114, 350] width 307 height 41
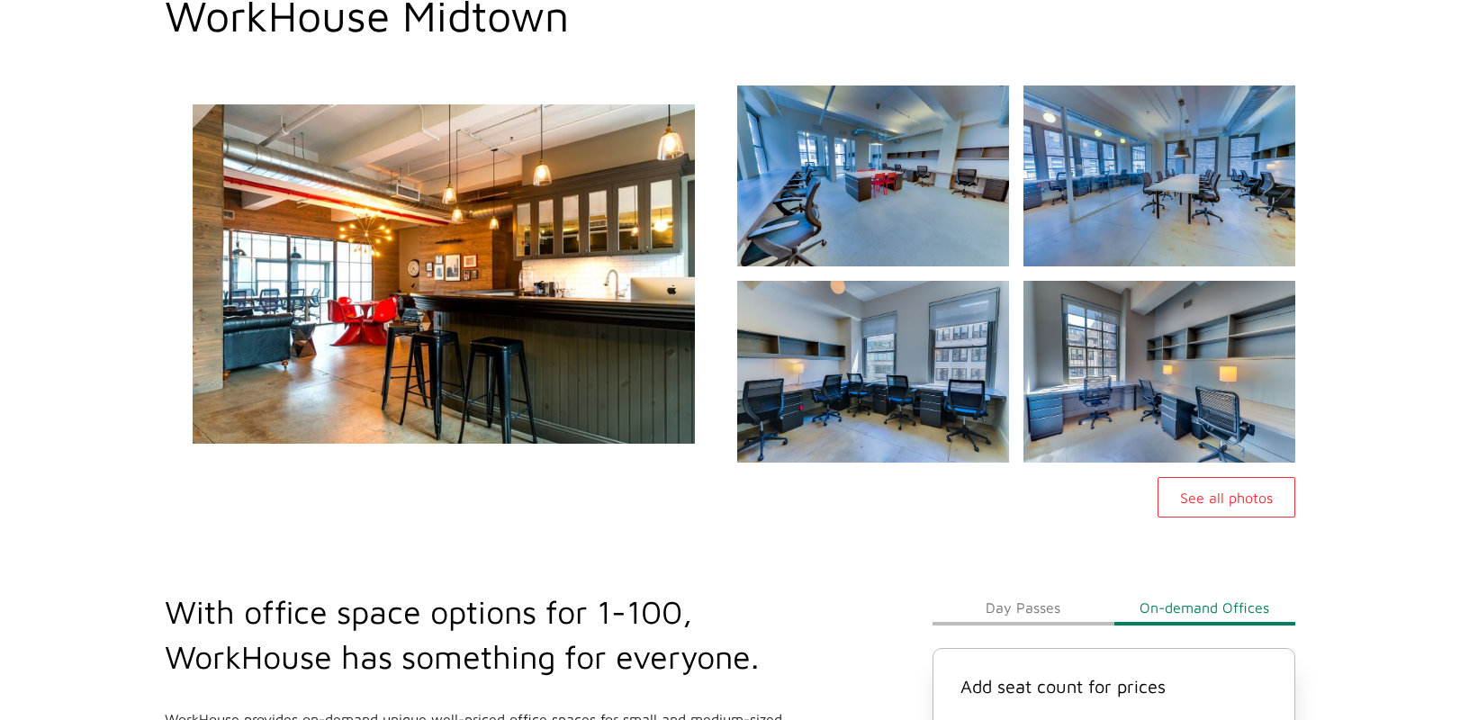
scroll to position [0, 0]
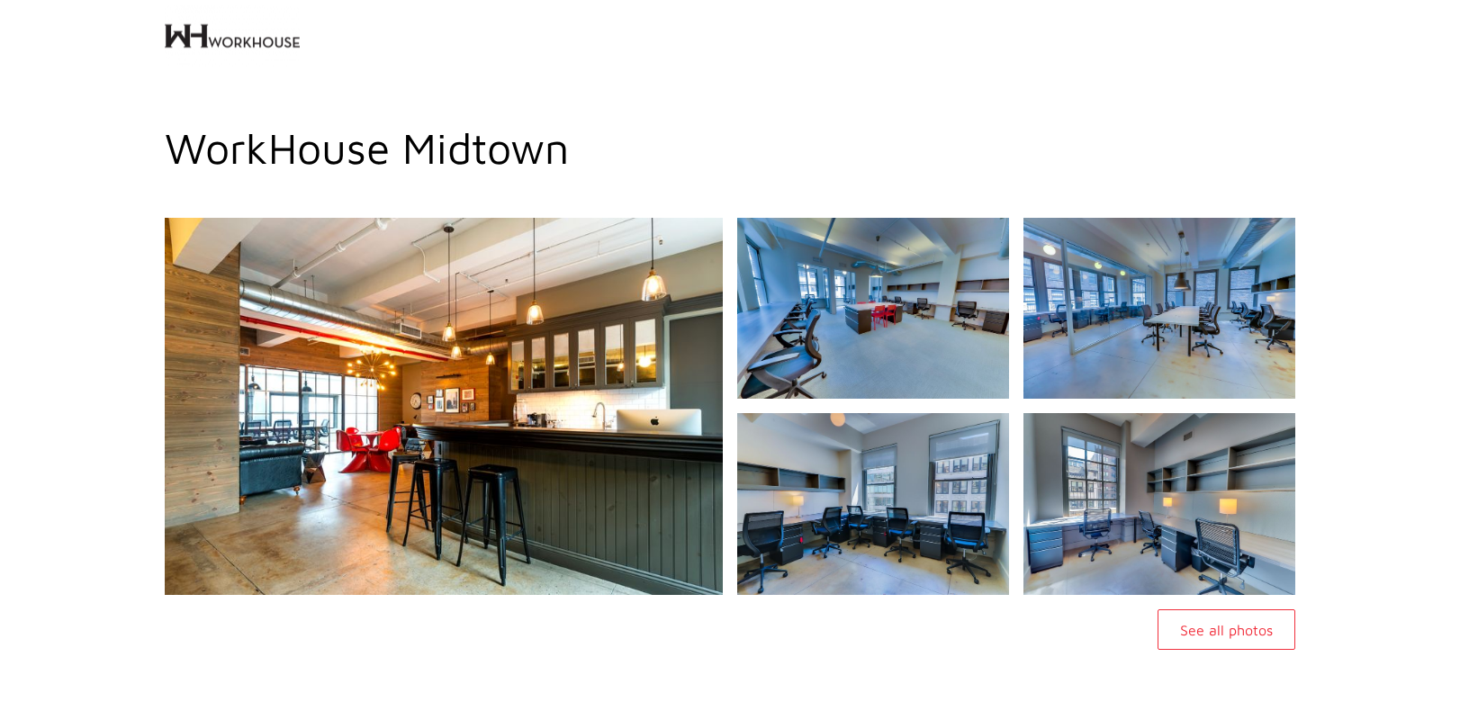
click at [273, 42] on img at bounding box center [232, 36] width 135 height 72
